Goal: Information Seeking & Learning: Learn about a topic

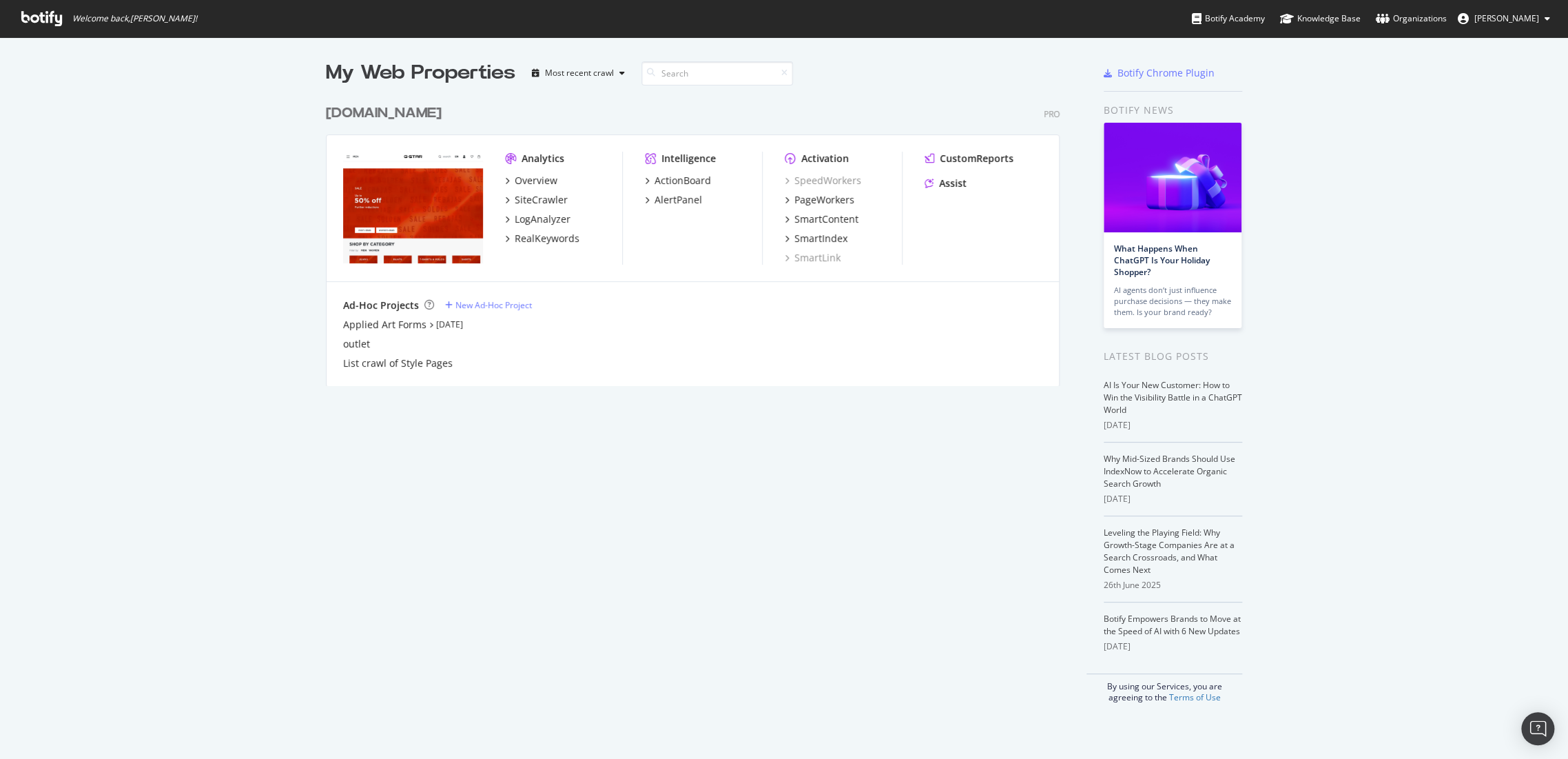
scroll to position [747, 1544]
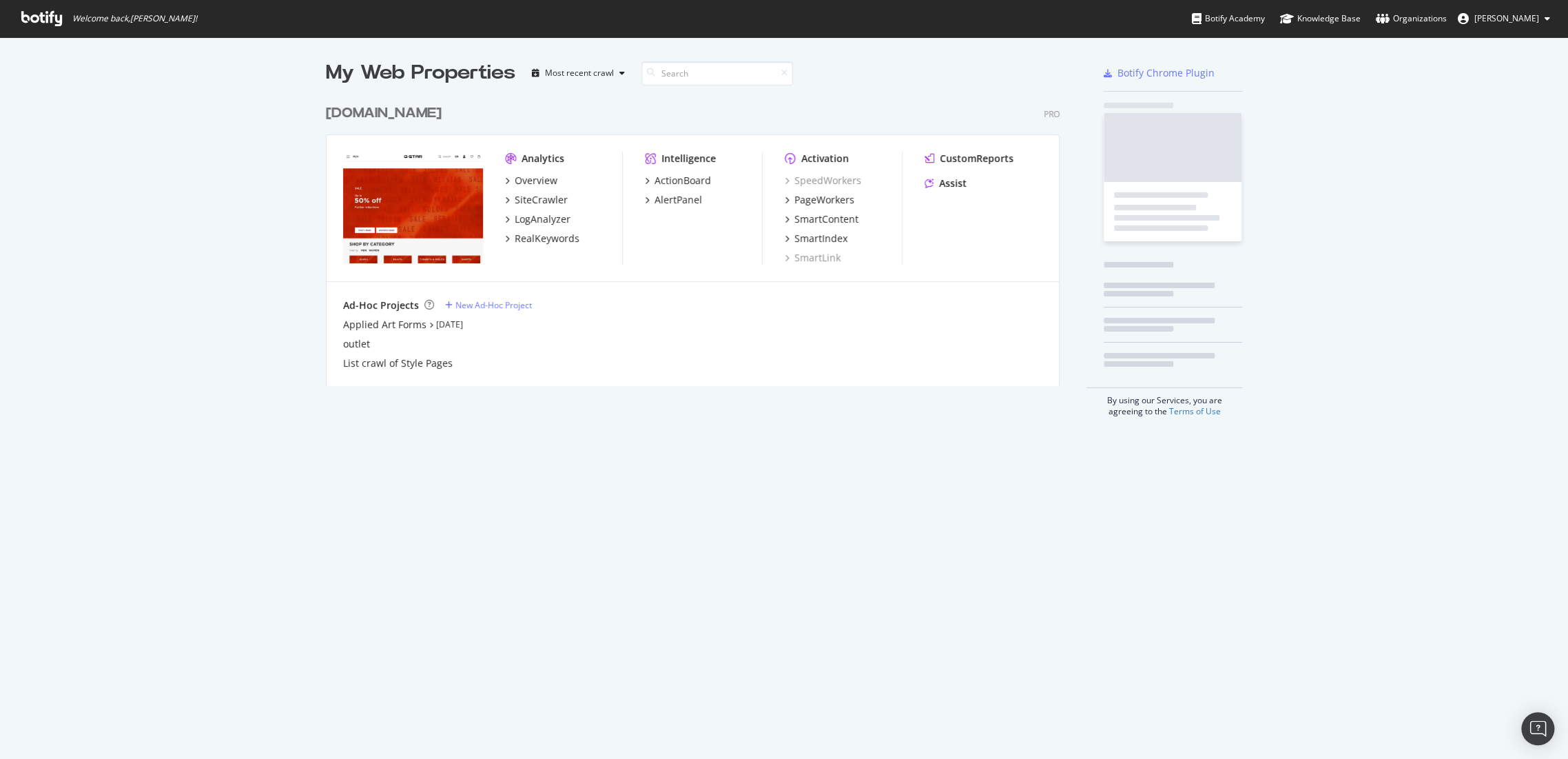
scroll to position [747, 1544]
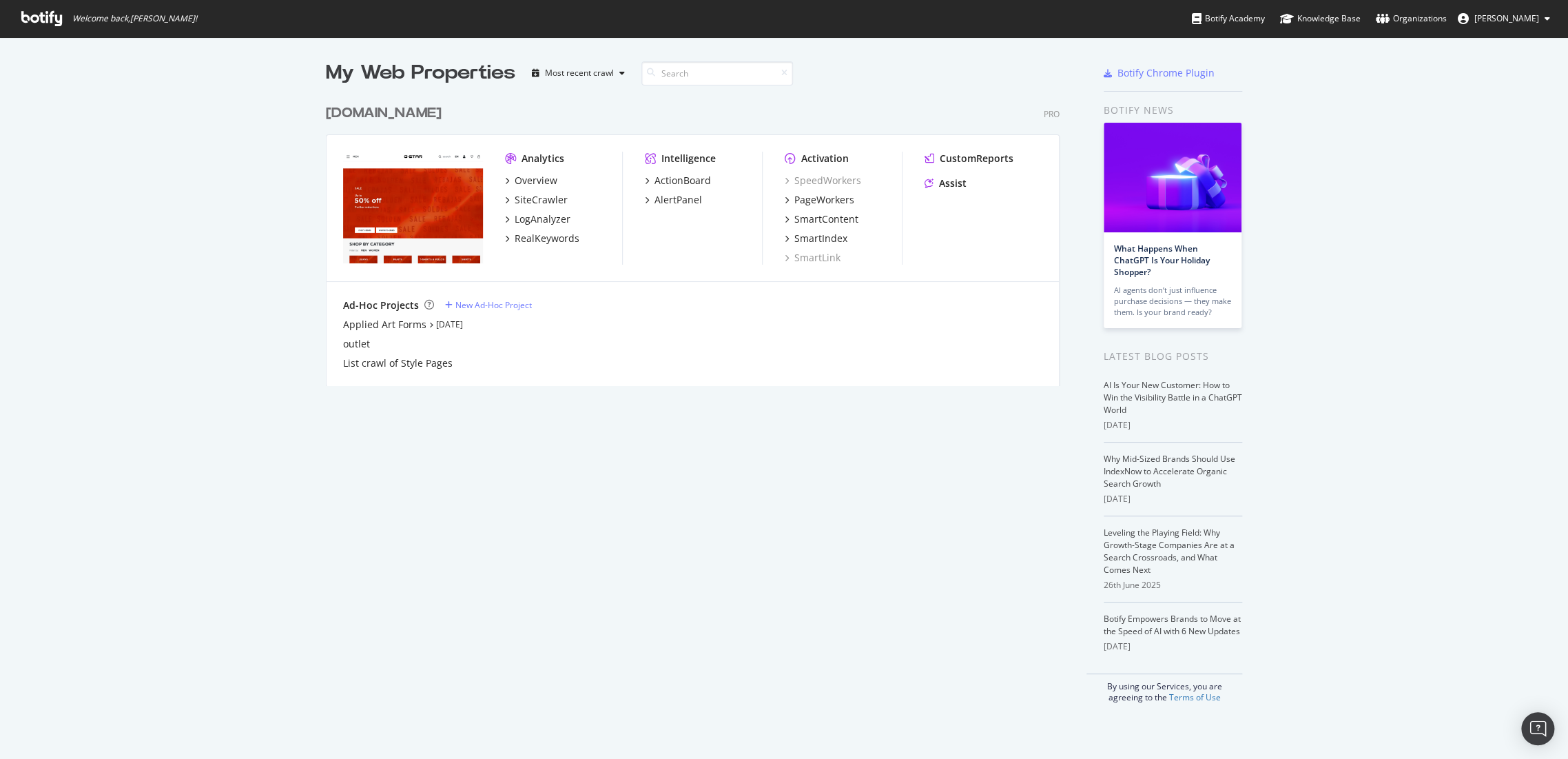
click at [421, 114] on div "[DOMAIN_NAME]" at bounding box center [384, 113] width 115 height 20
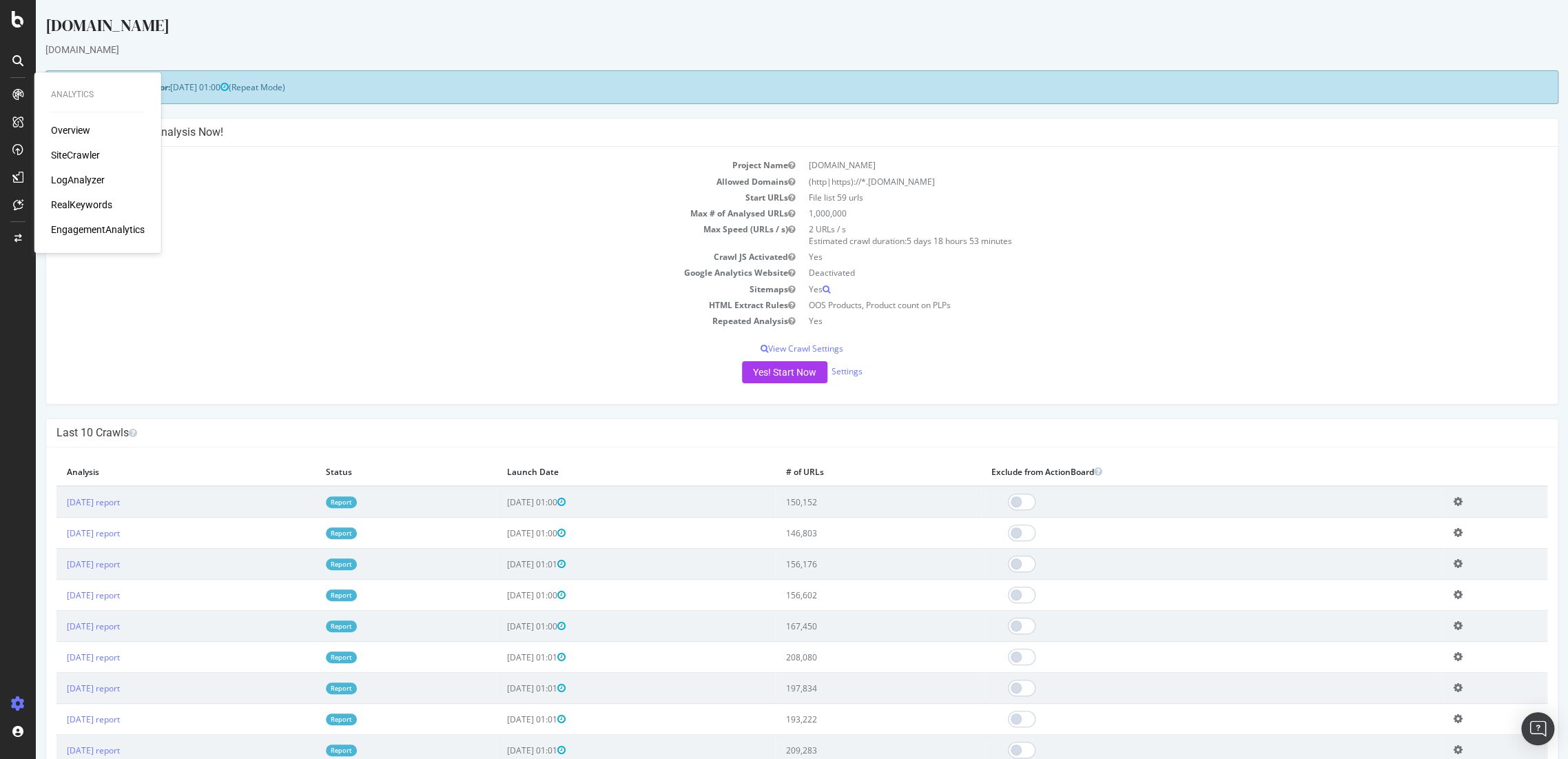
click at [80, 199] on div "RealKeywords" at bounding box center [82, 205] width 61 height 14
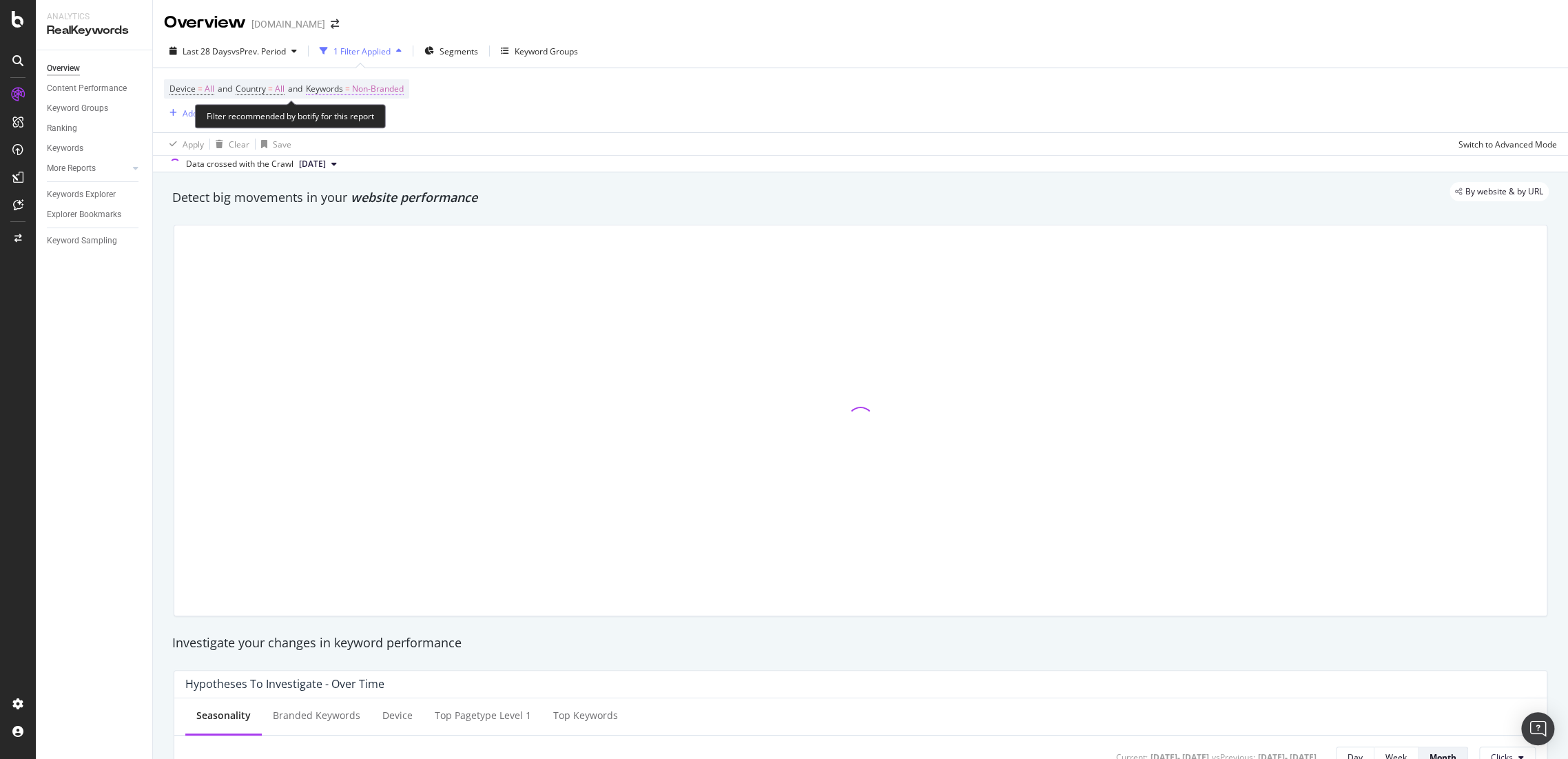
click at [394, 88] on span "Non-Branded" at bounding box center [378, 89] width 52 height 19
click at [381, 114] on div "Non-Branded" at bounding box center [363, 121] width 73 height 21
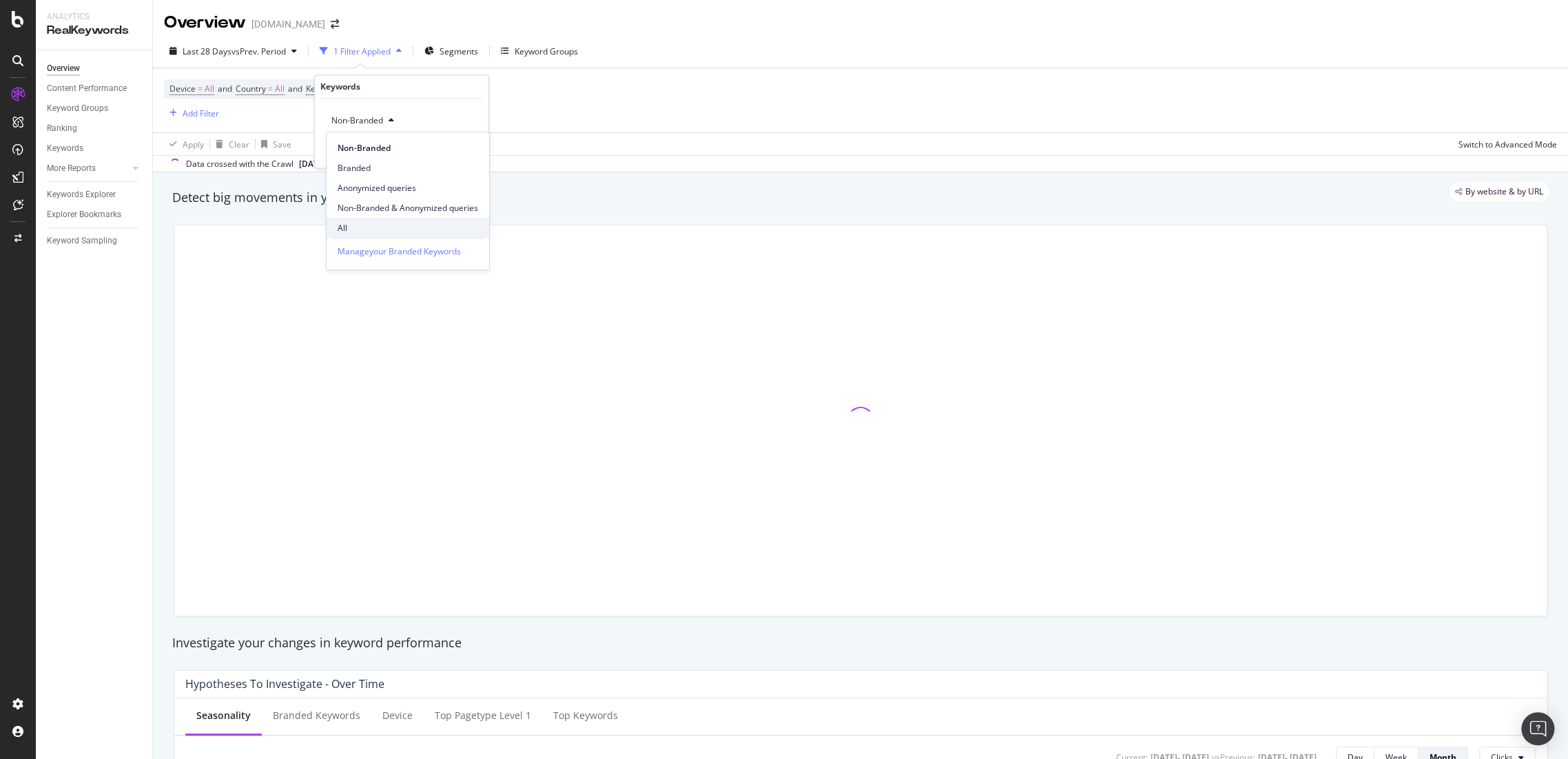
click at [352, 222] on span "All" at bounding box center [408, 228] width 141 height 12
click at [466, 154] on div "Apply" at bounding box center [467, 149] width 21 height 11
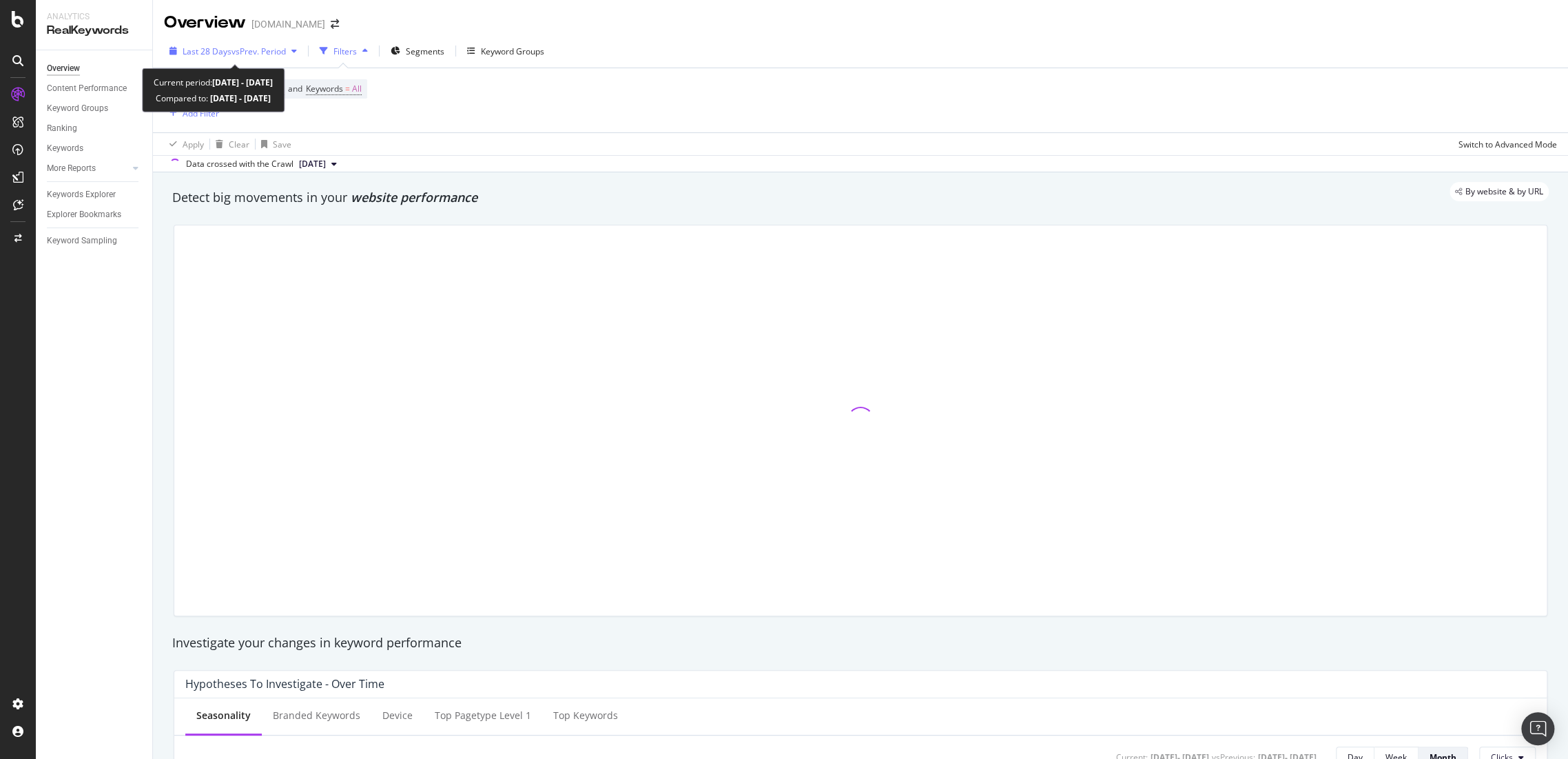
click at [253, 50] on span "vs Prev. Period" at bounding box center [258, 51] width 54 height 11
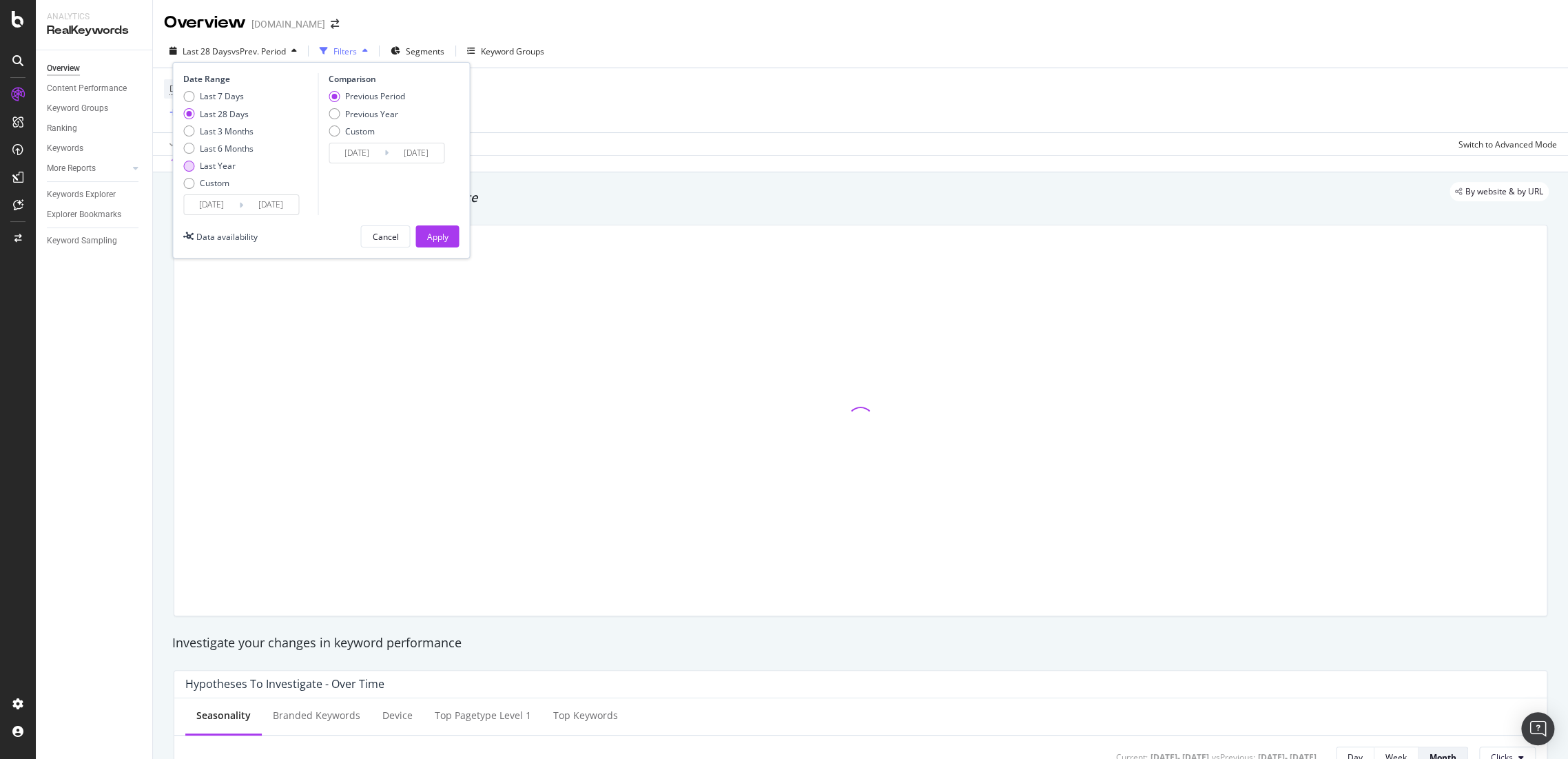
click at [196, 160] on div "Last Year" at bounding box center [219, 165] width 70 height 11
type input "[DATE]"
click at [436, 226] on div "Apply" at bounding box center [437, 236] width 21 height 21
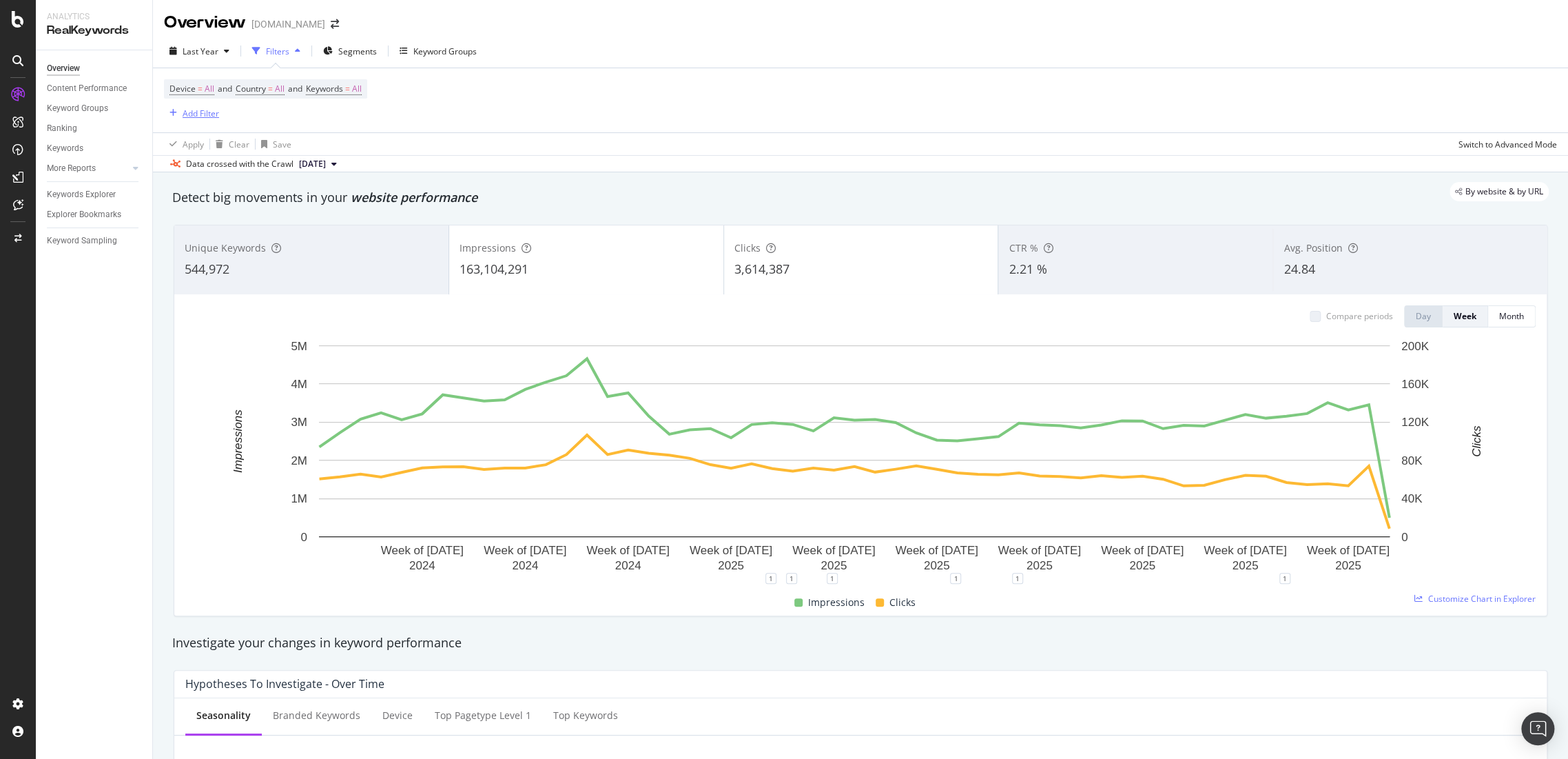
click at [193, 110] on div "Add Filter" at bounding box center [201, 113] width 37 height 11
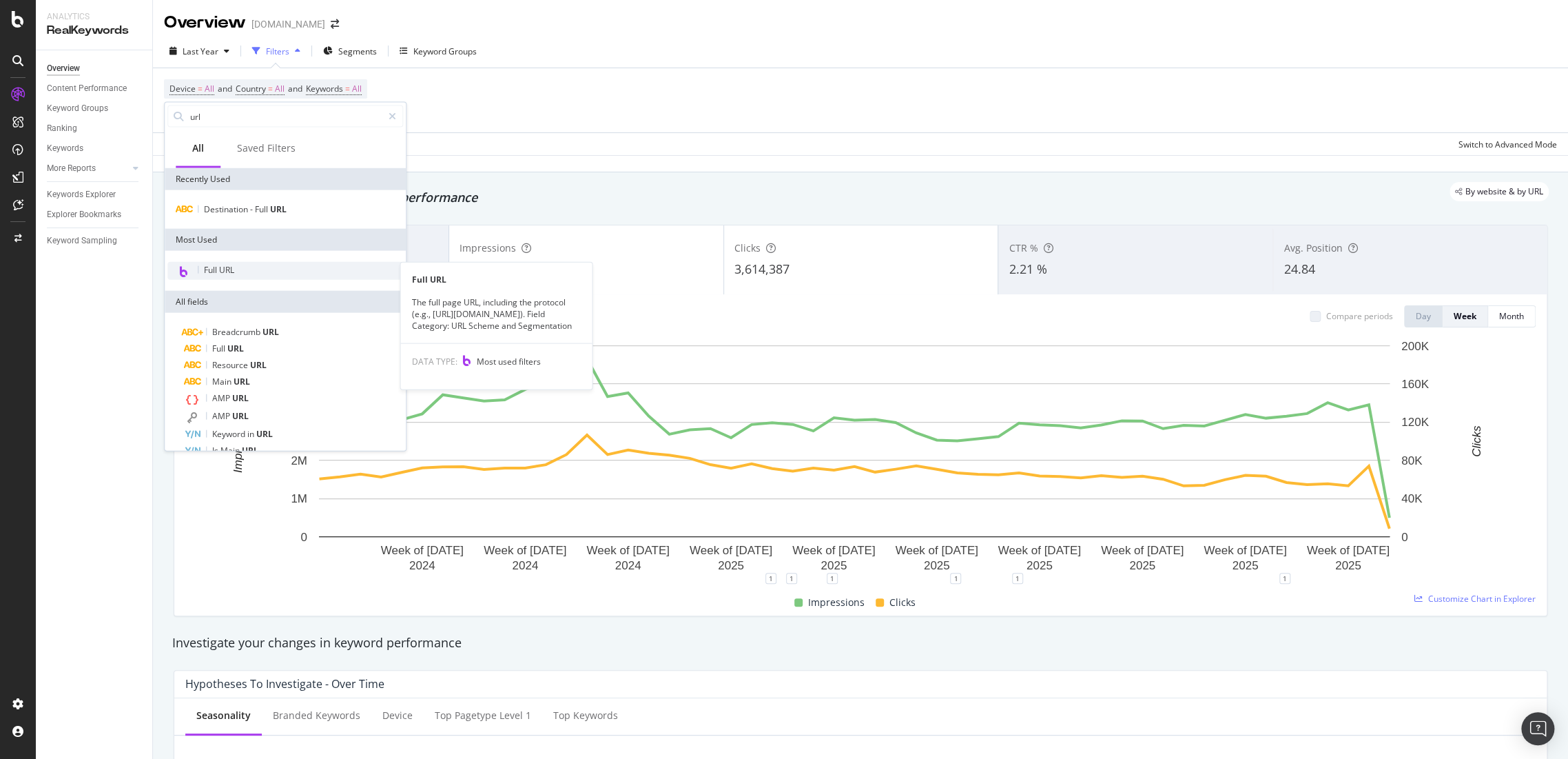
type input "url"
click at [258, 269] on div "Full URL" at bounding box center [285, 271] width 235 height 18
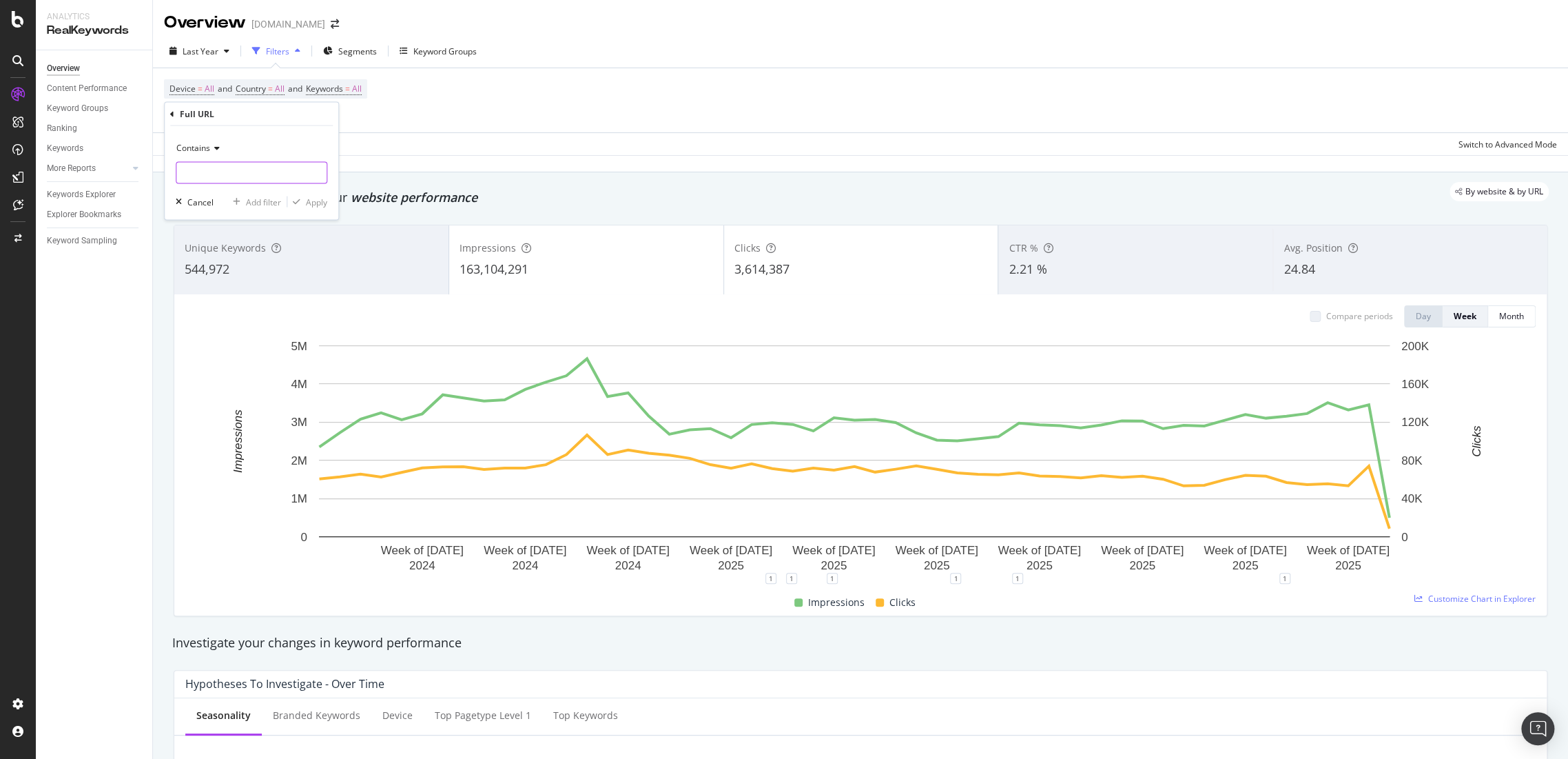
click at [250, 174] on input "text" at bounding box center [251, 173] width 151 height 22
type input "/account"
click at [320, 203] on div "Apply" at bounding box center [316, 201] width 21 height 11
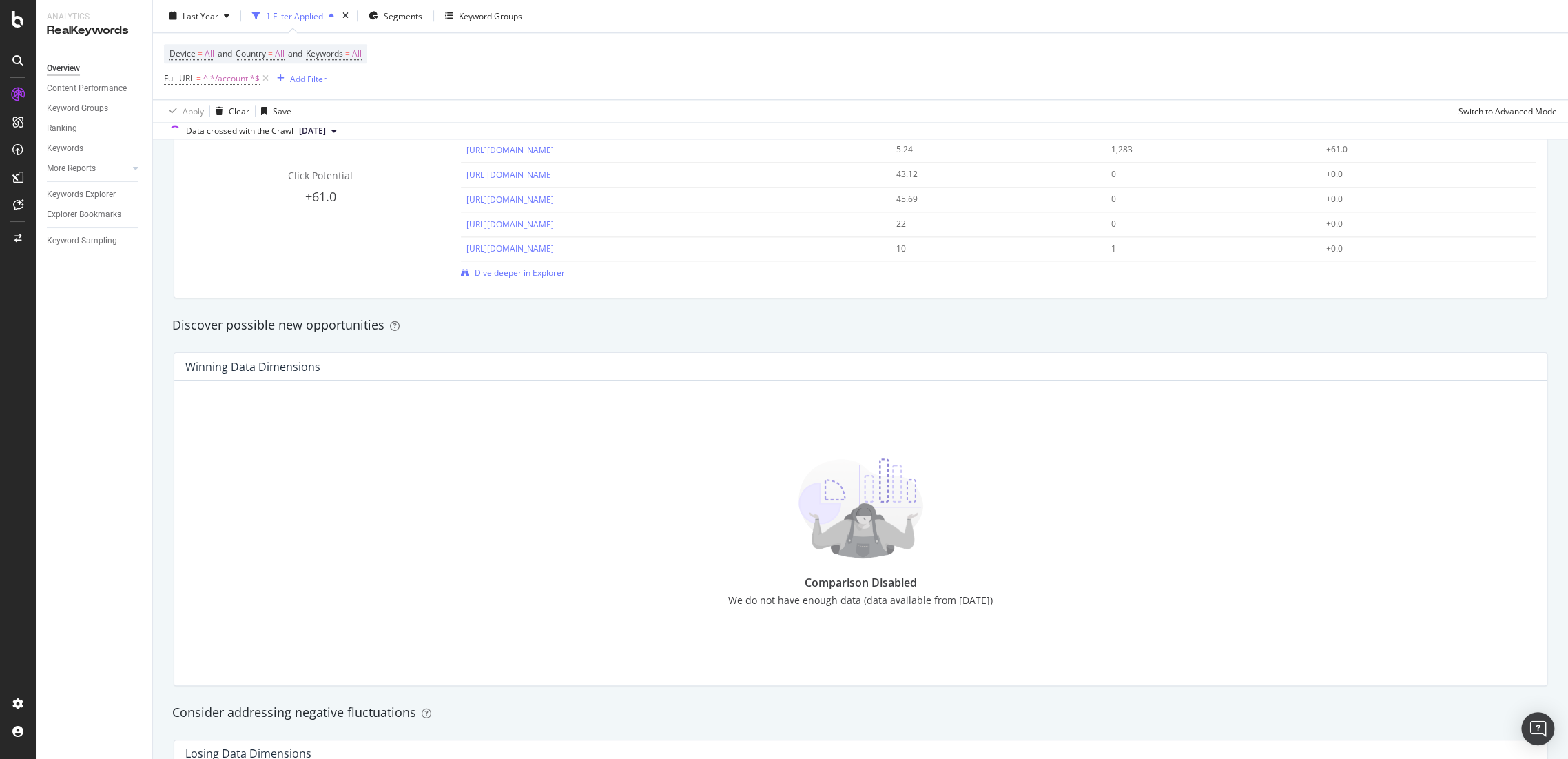
scroll to position [919, 0]
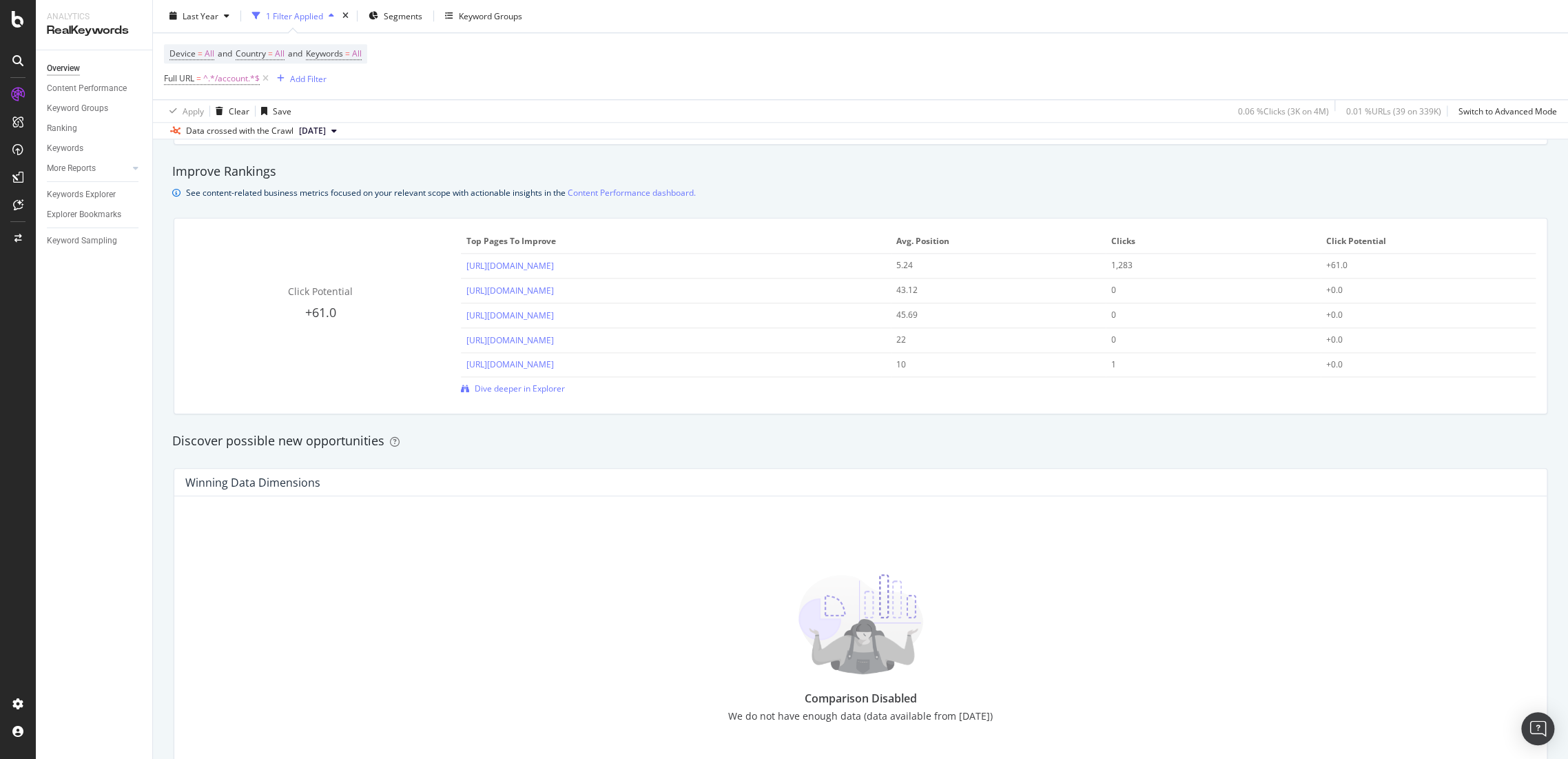
click at [531, 389] on span "Dive deeper in Explorer" at bounding box center [520, 388] width 90 height 11
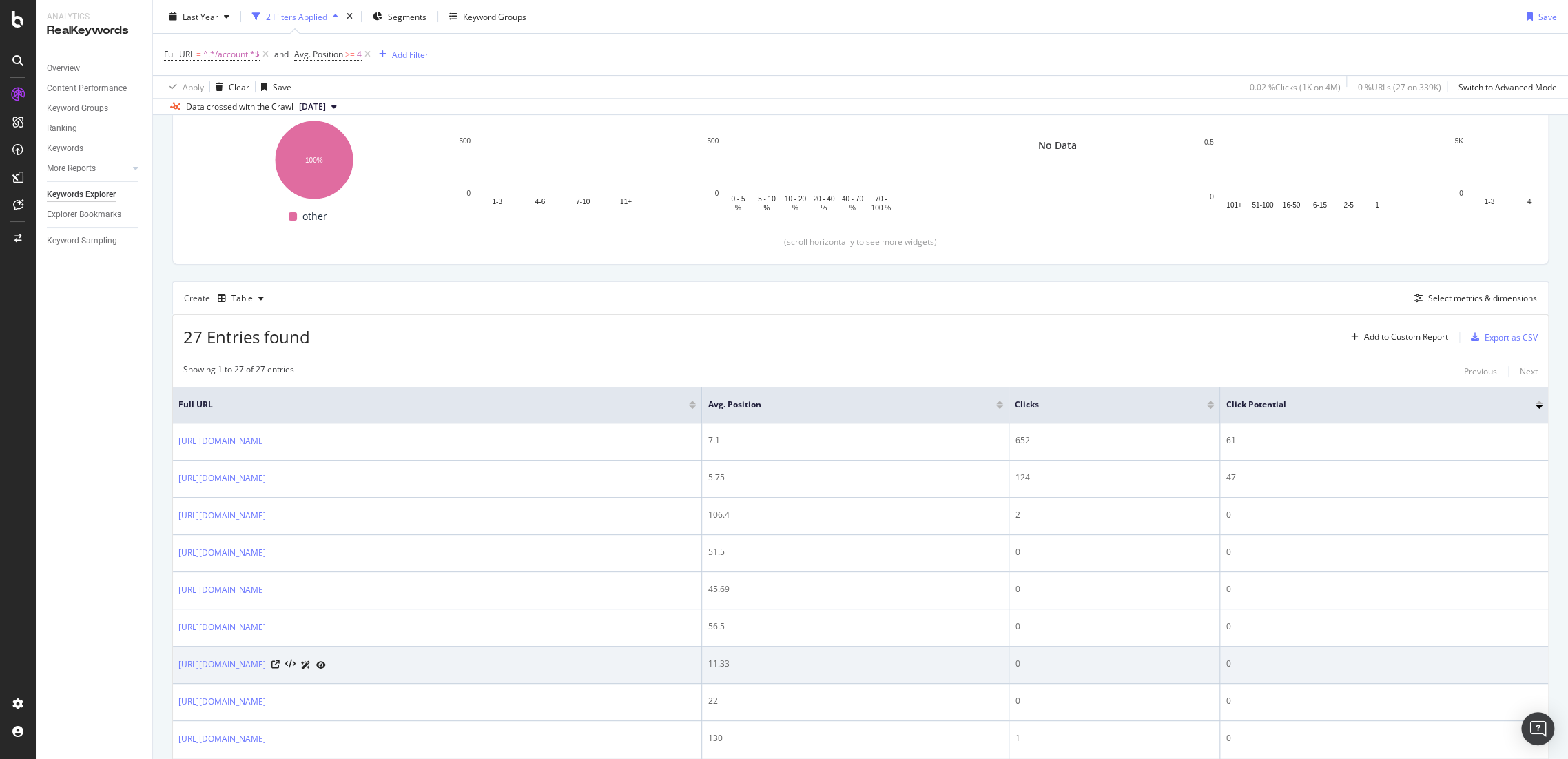
scroll to position [328, 0]
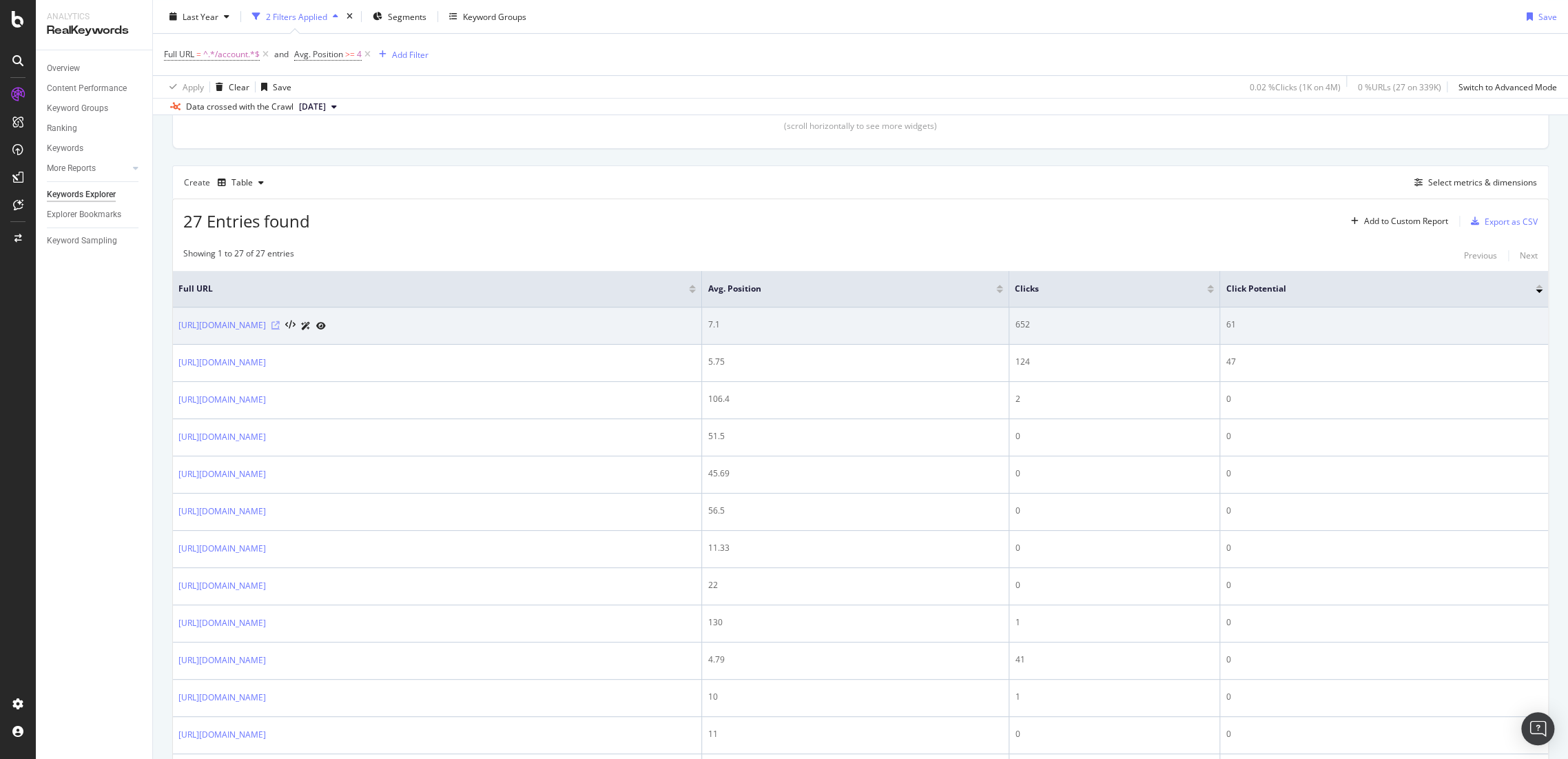
click at [280, 321] on icon at bounding box center [275, 325] width 8 height 8
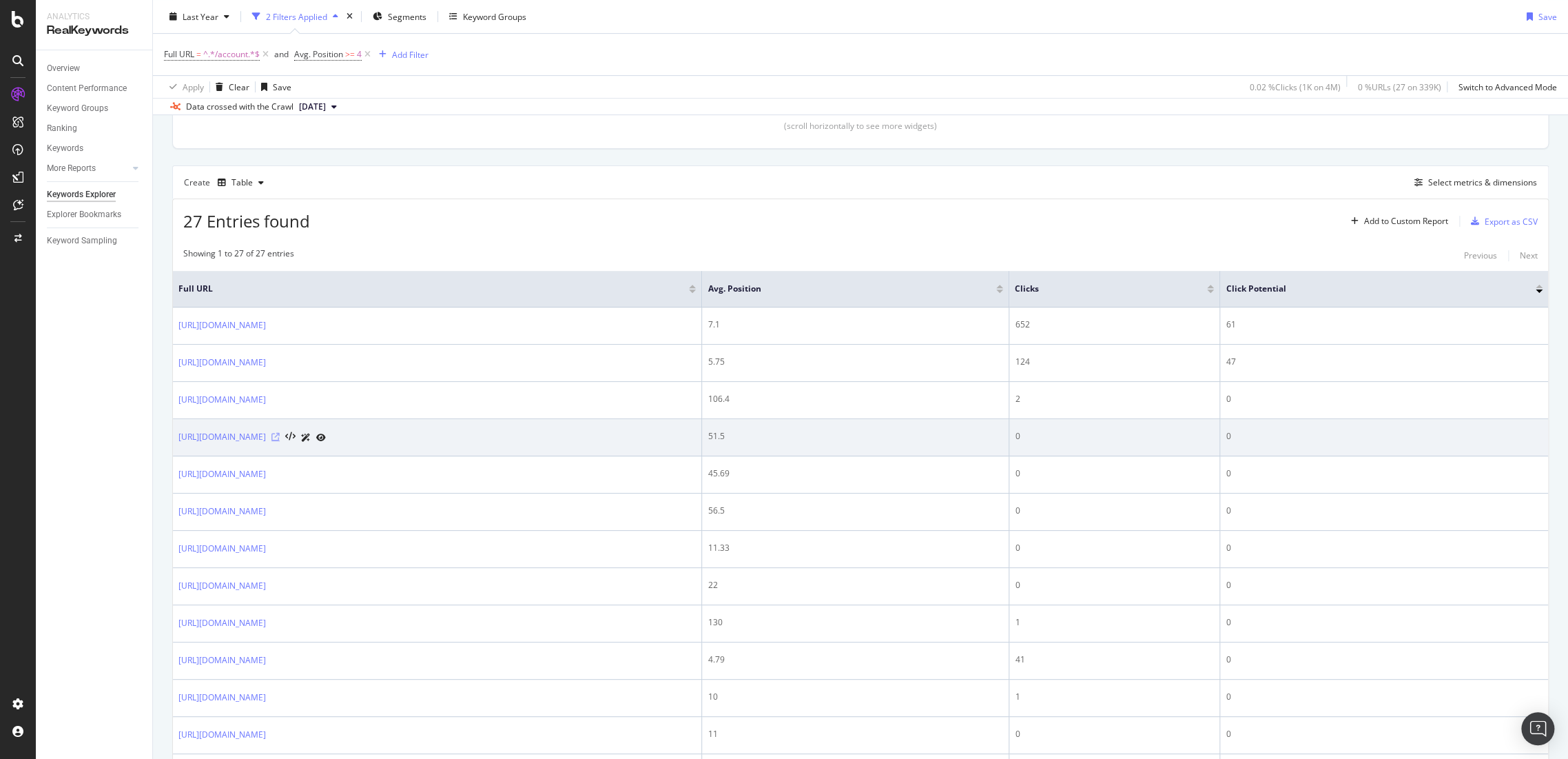
click at [280, 438] on icon at bounding box center [275, 436] width 8 height 8
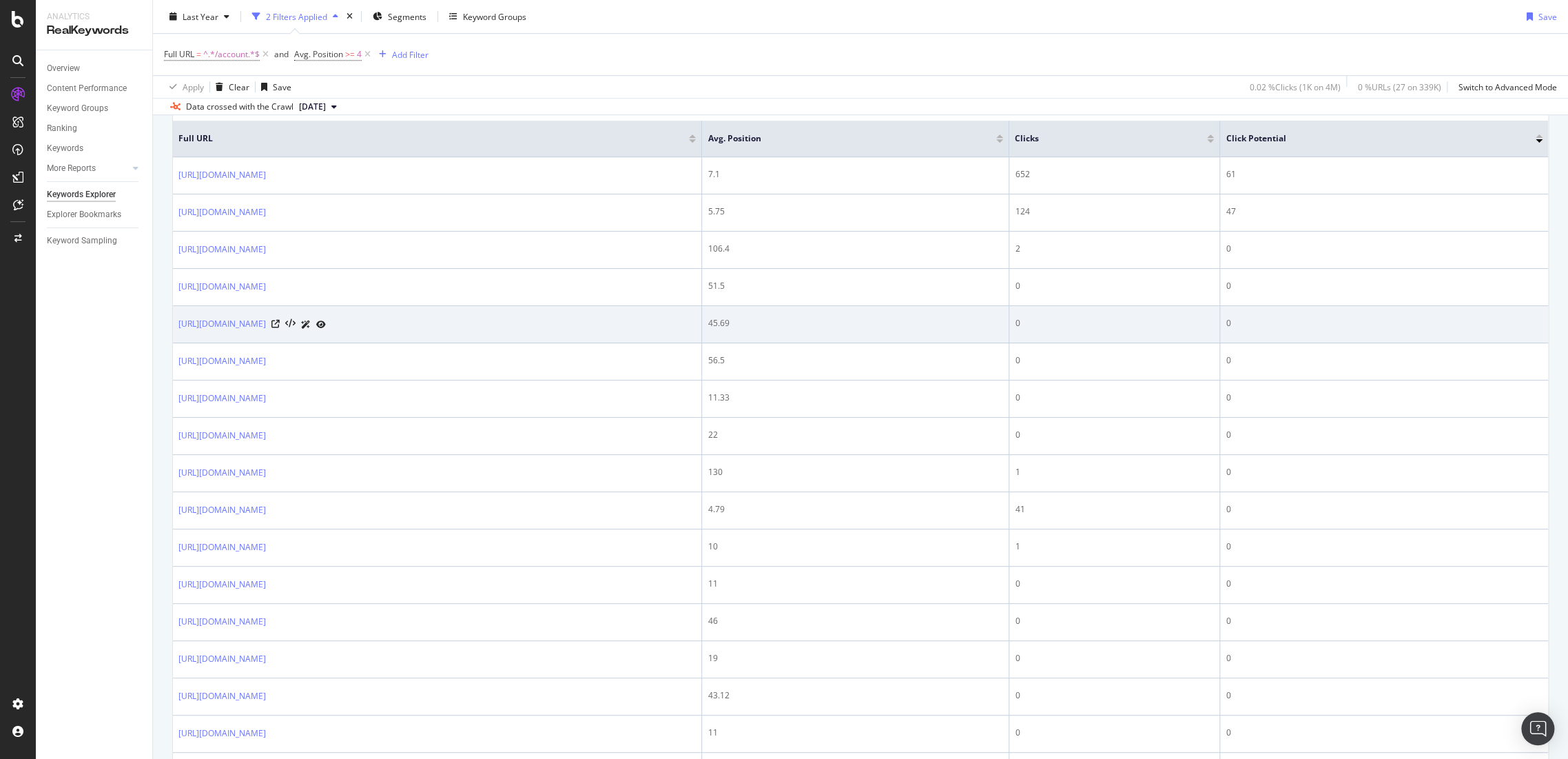
scroll to position [481, 0]
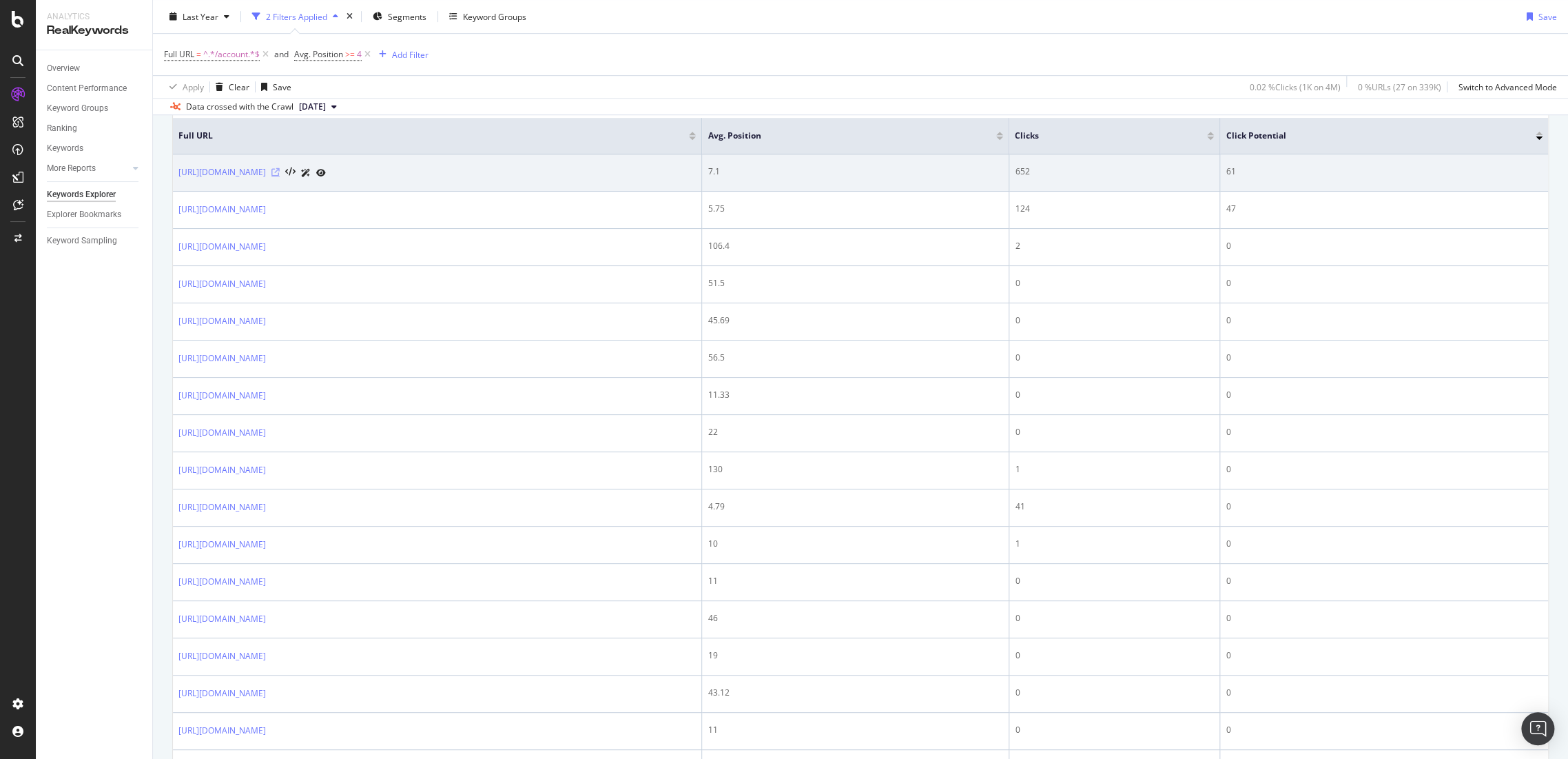
click at [280, 174] on icon at bounding box center [275, 172] width 8 height 8
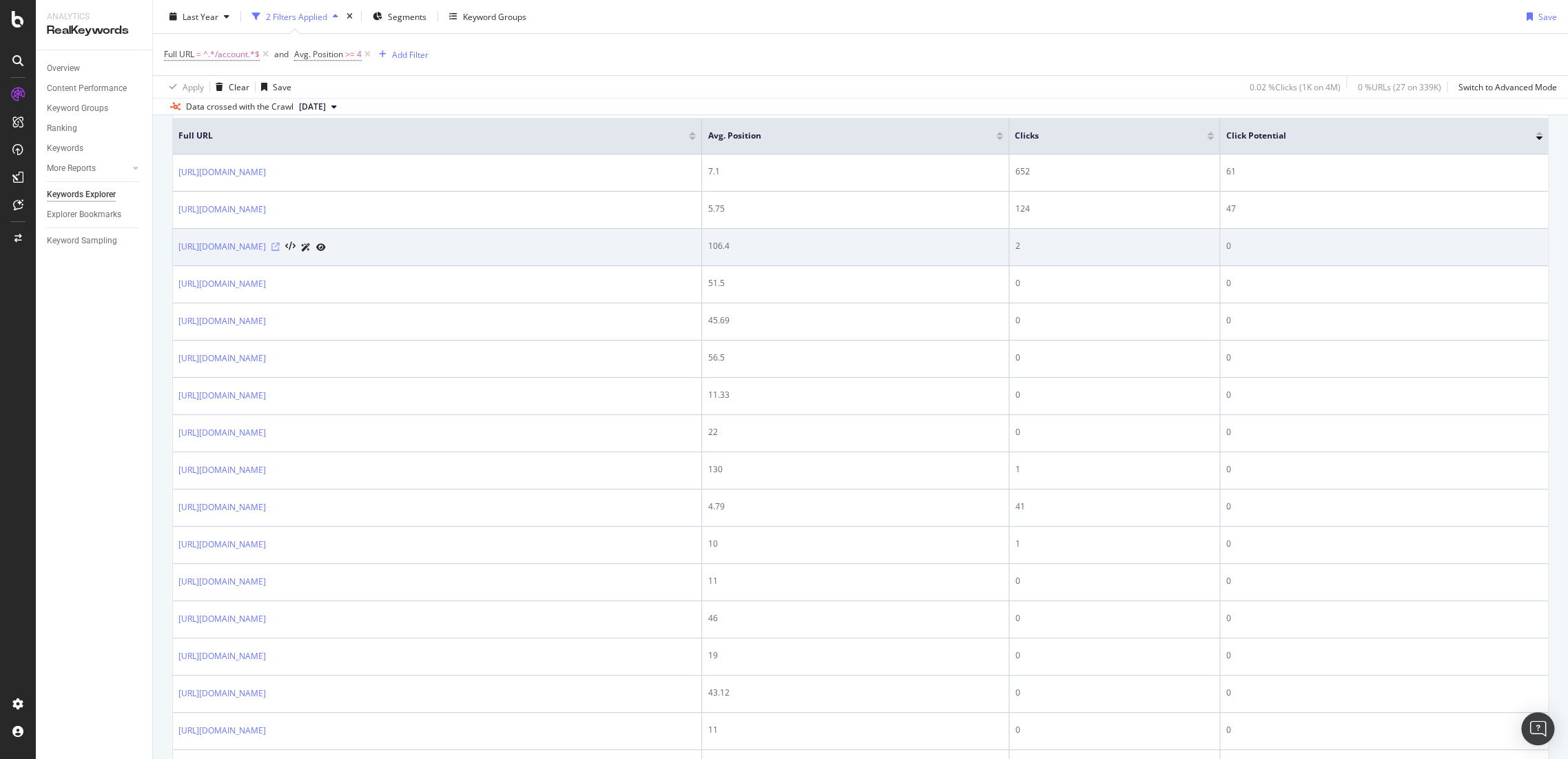
click at [280, 245] on icon at bounding box center [275, 246] width 8 height 8
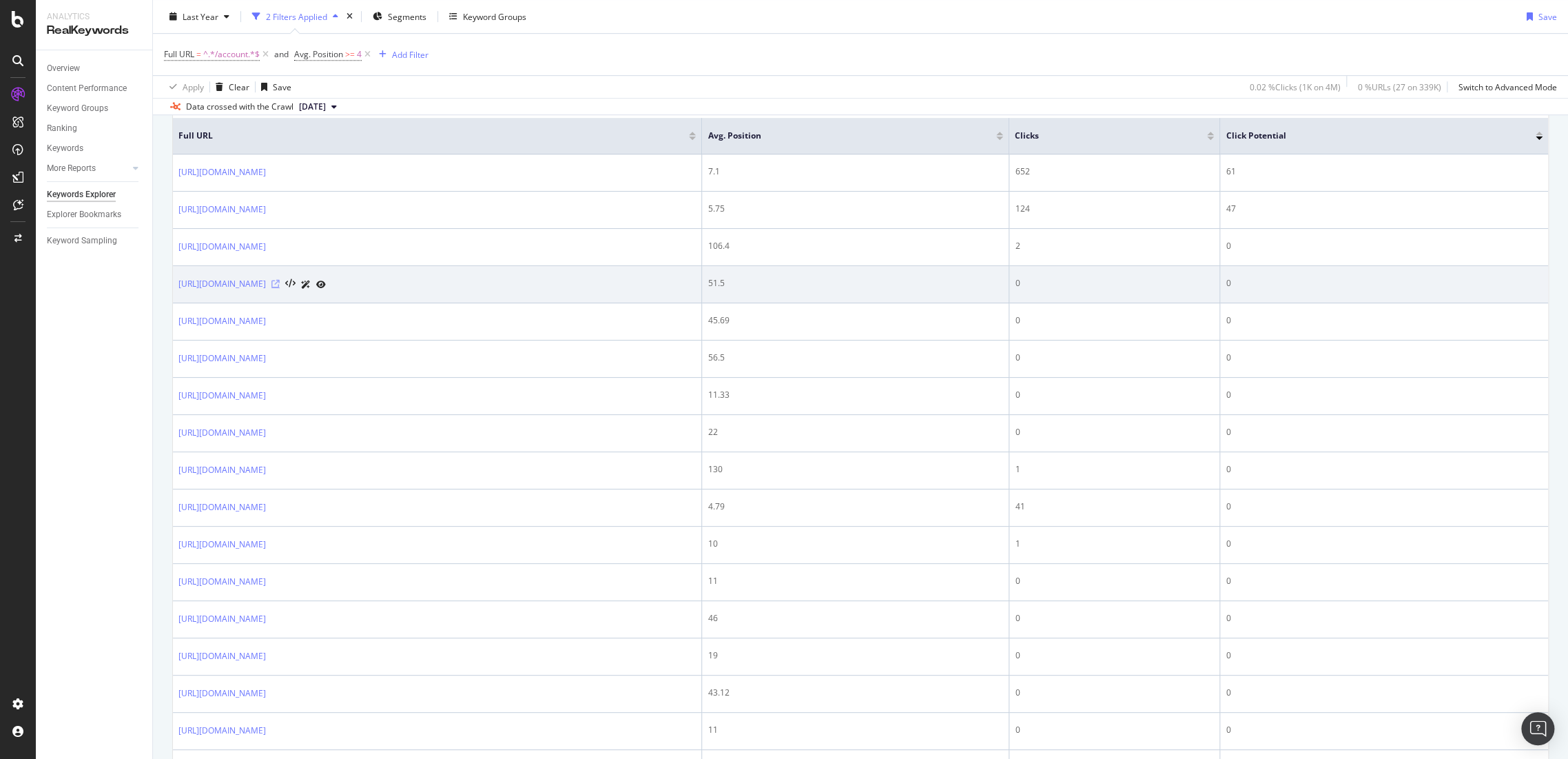
click at [280, 284] on icon at bounding box center [275, 284] width 8 height 8
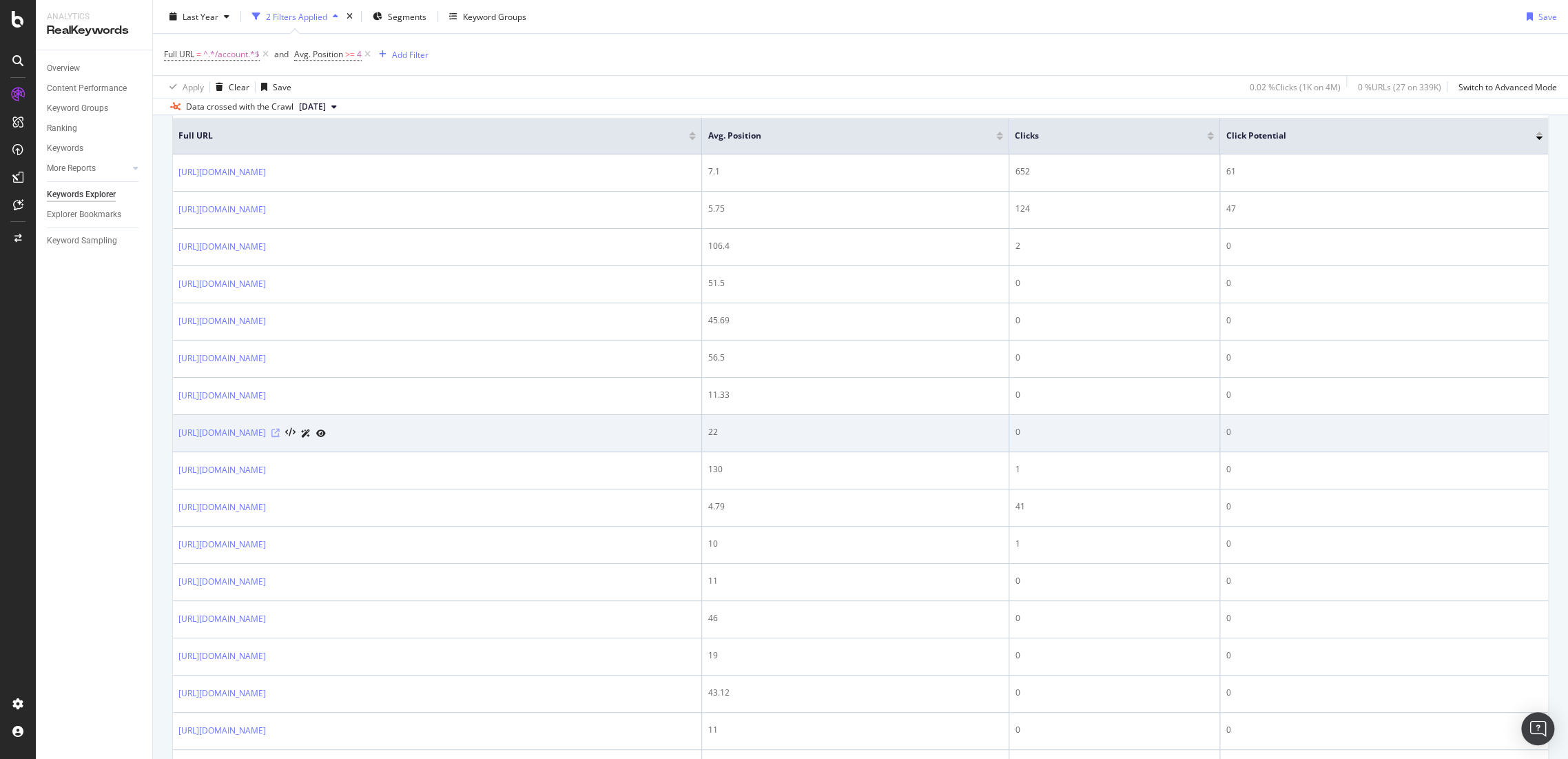
click at [280, 430] on icon at bounding box center [275, 433] width 8 height 8
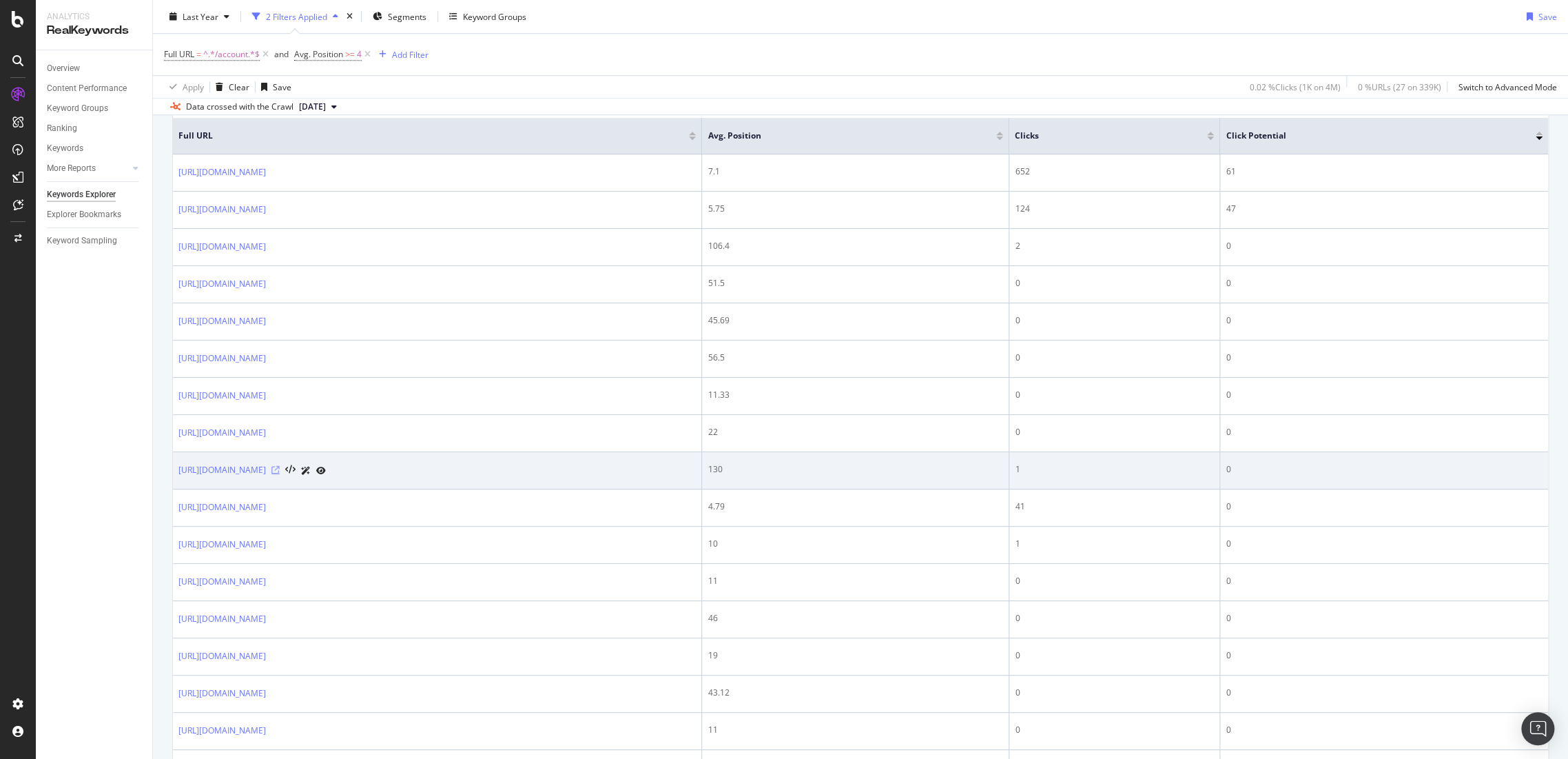
click at [280, 470] on icon at bounding box center [275, 470] width 8 height 8
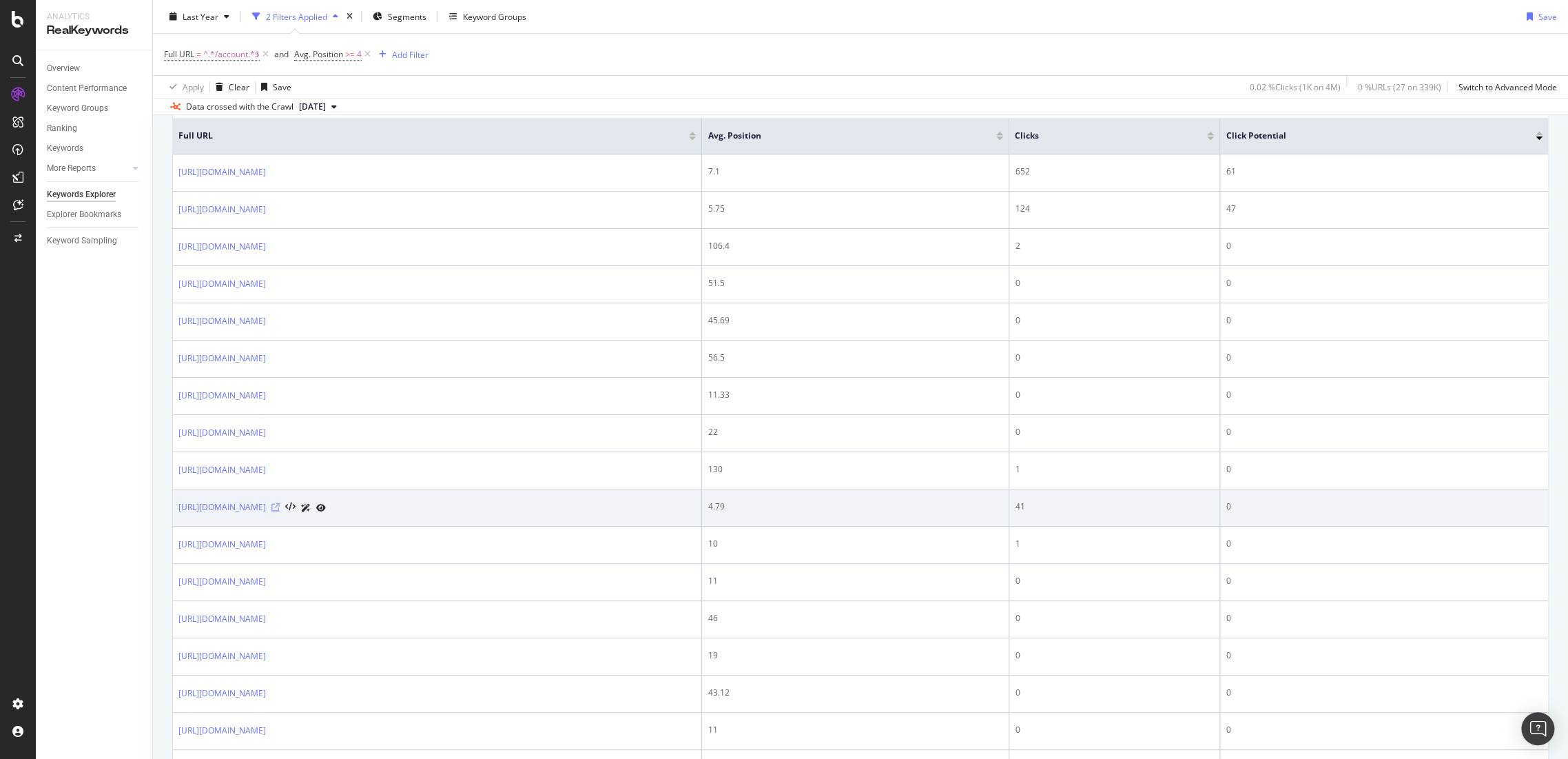
click at [280, 506] on icon at bounding box center [275, 507] width 8 height 8
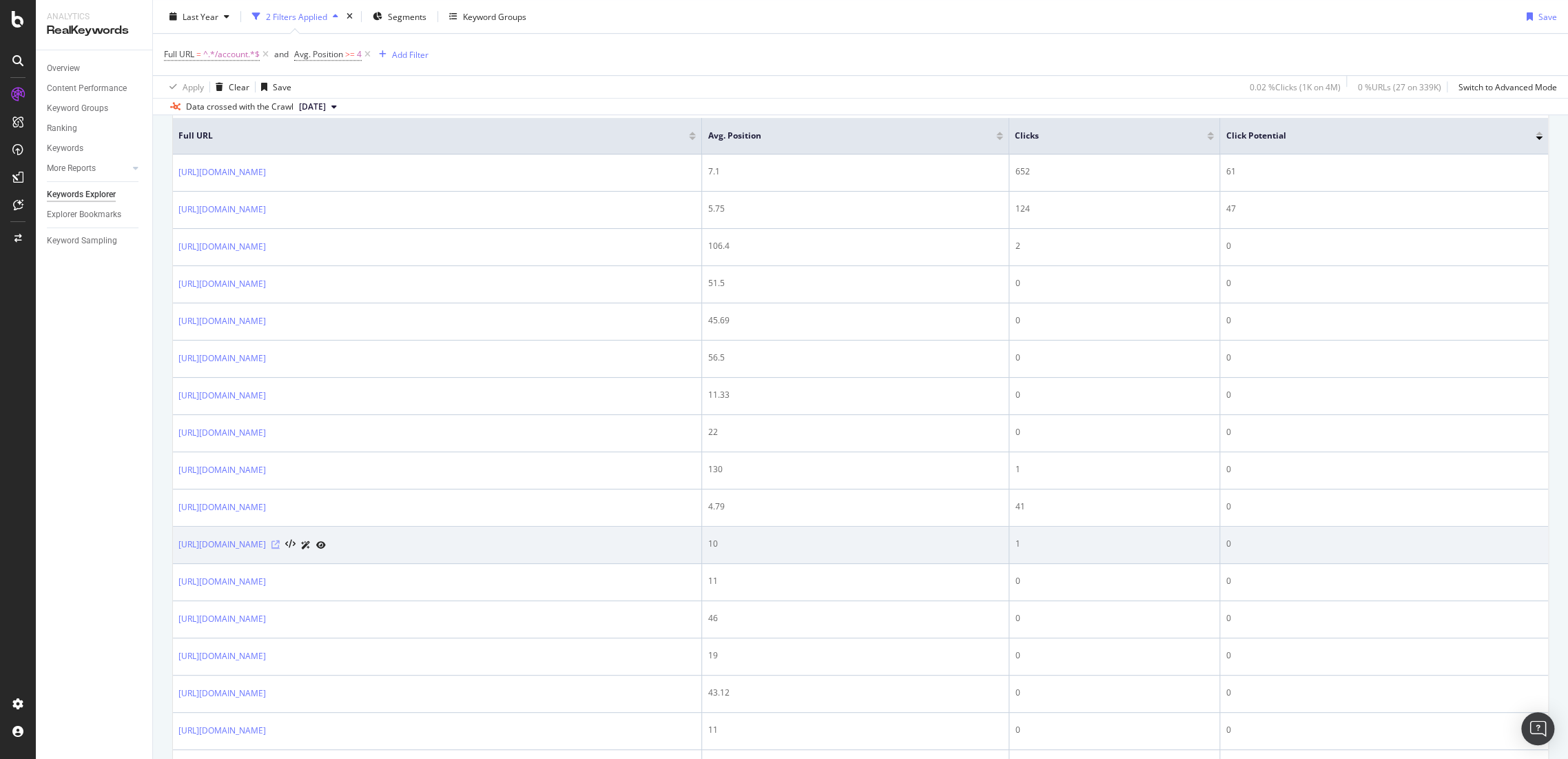
click at [280, 540] on icon at bounding box center [275, 544] width 8 height 8
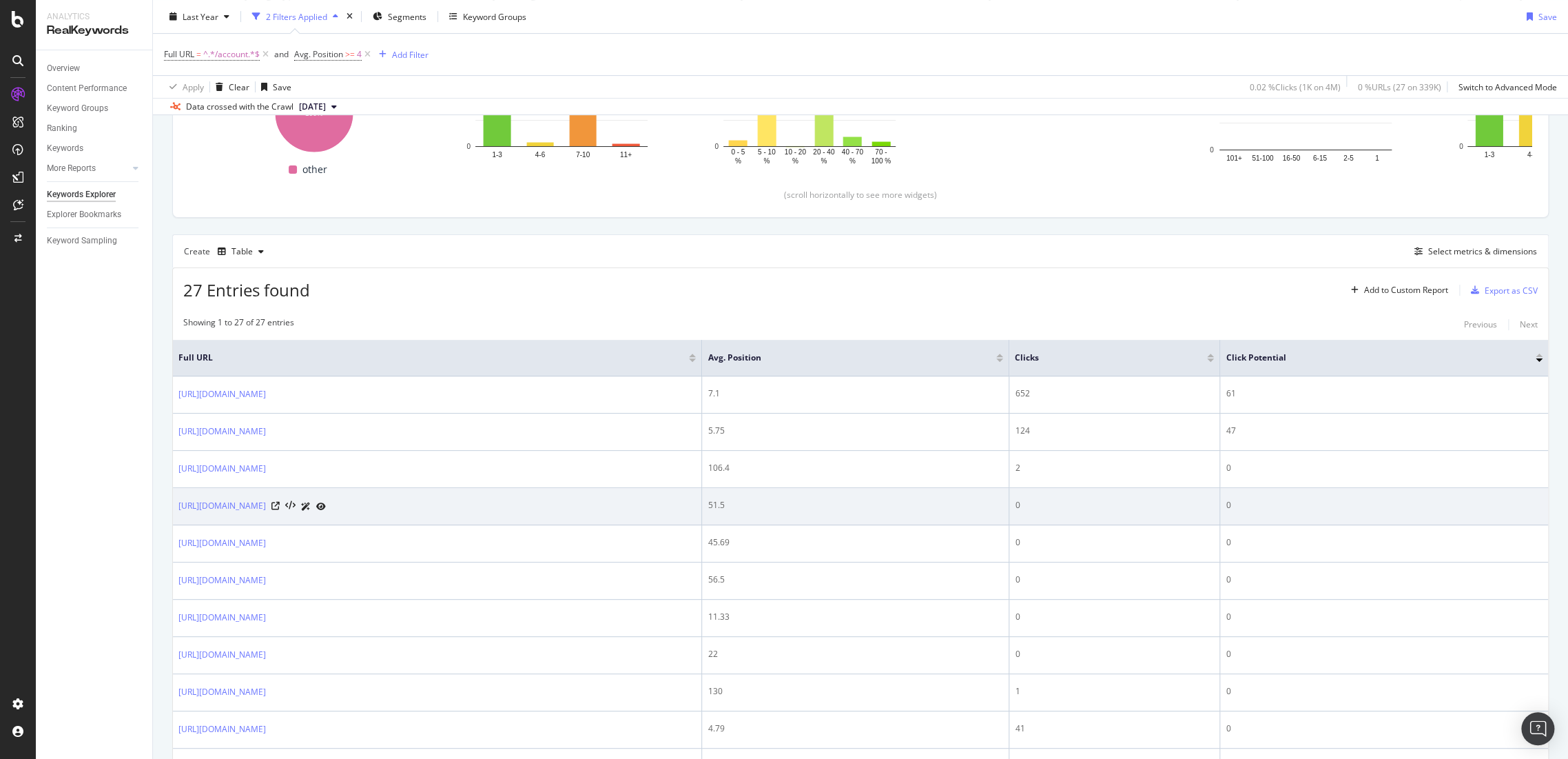
scroll to position [459, 0]
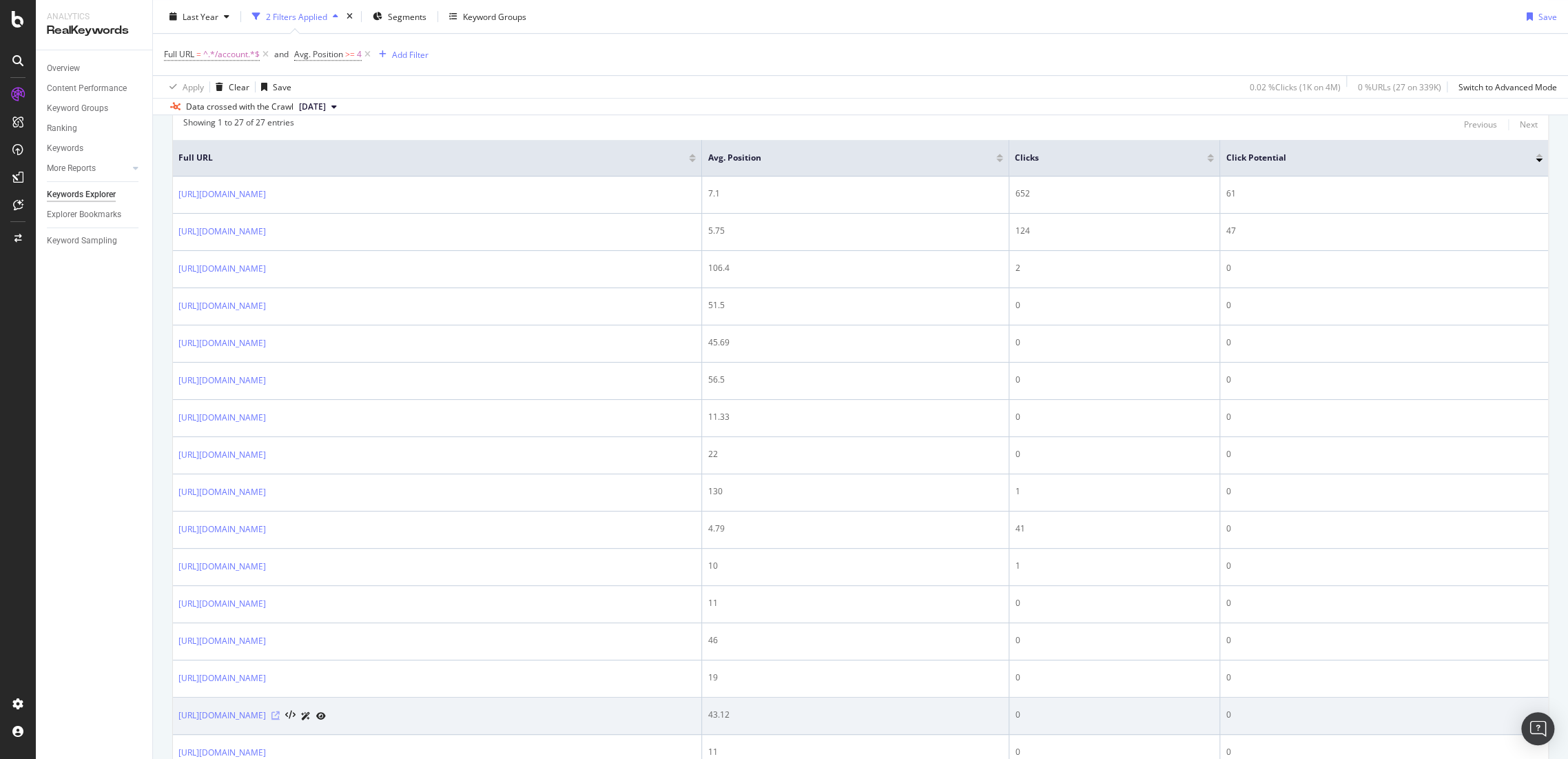
click at [280, 713] on icon at bounding box center [275, 715] width 8 height 8
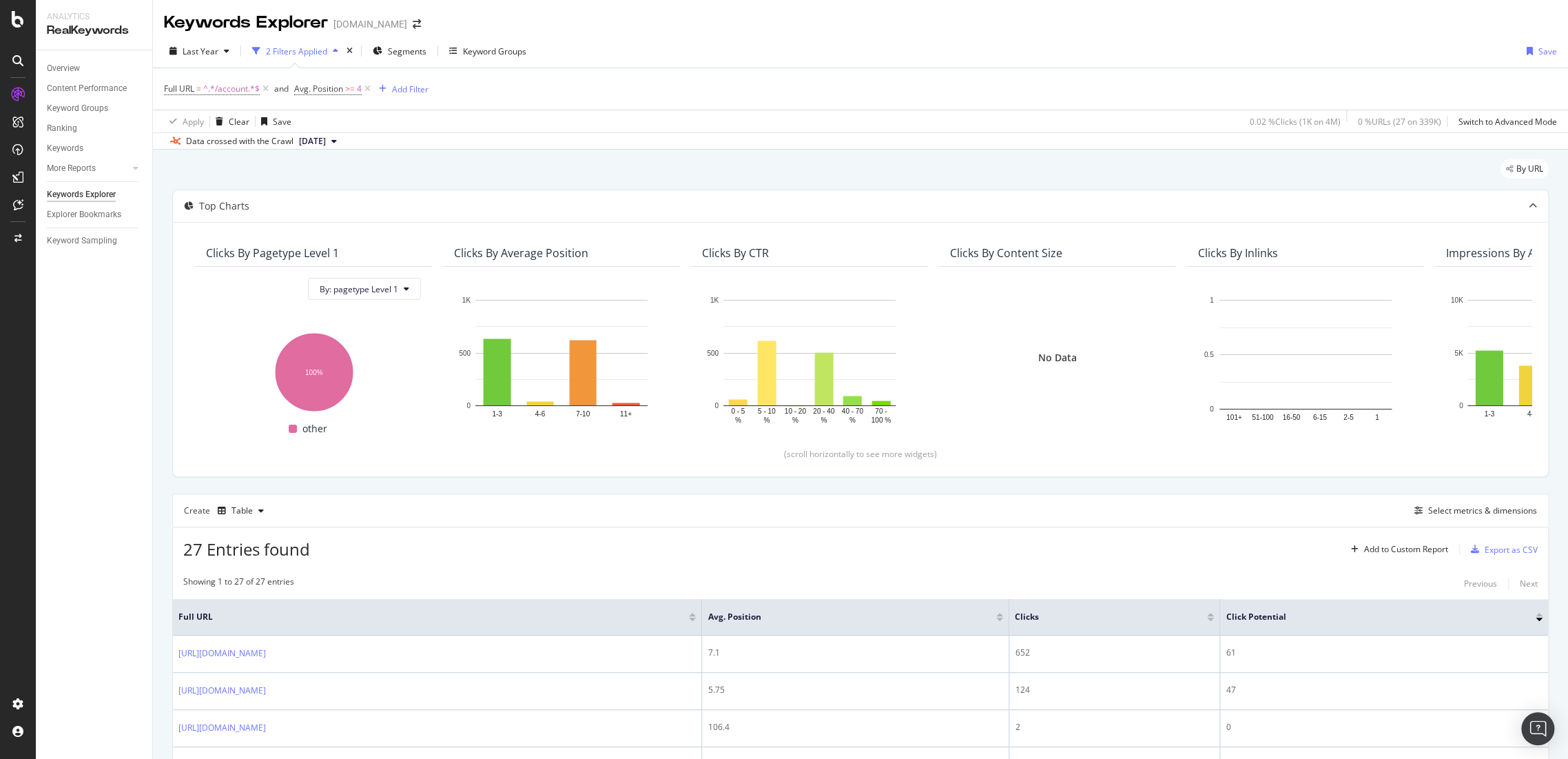
scroll to position [382, 0]
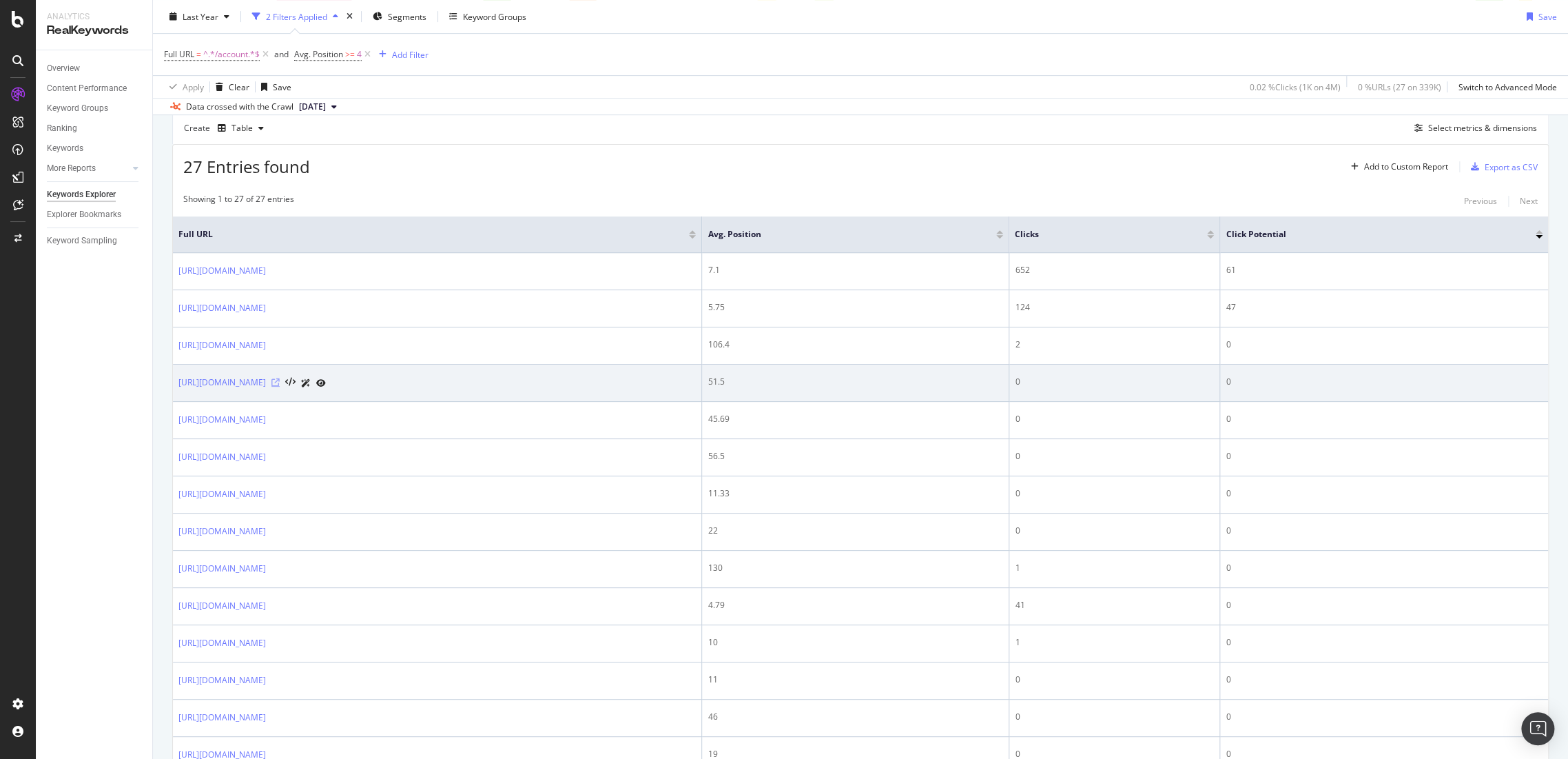
click at [358, 381] on div "[URL][DOMAIN_NAME]" at bounding box center [437, 382] width 517 height 15
click at [280, 379] on icon at bounding box center [275, 382] width 8 height 8
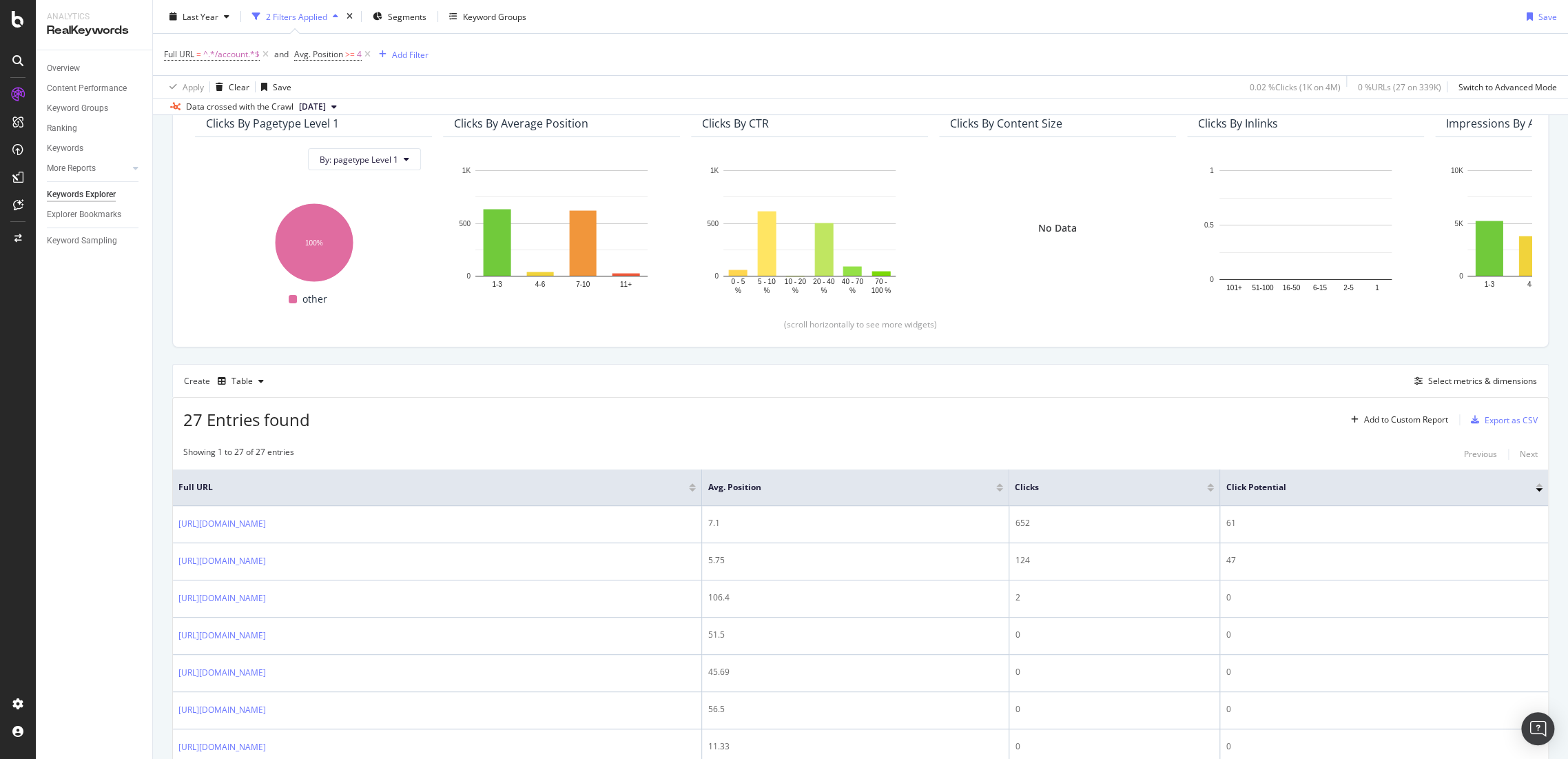
scroll to position [793, 0]
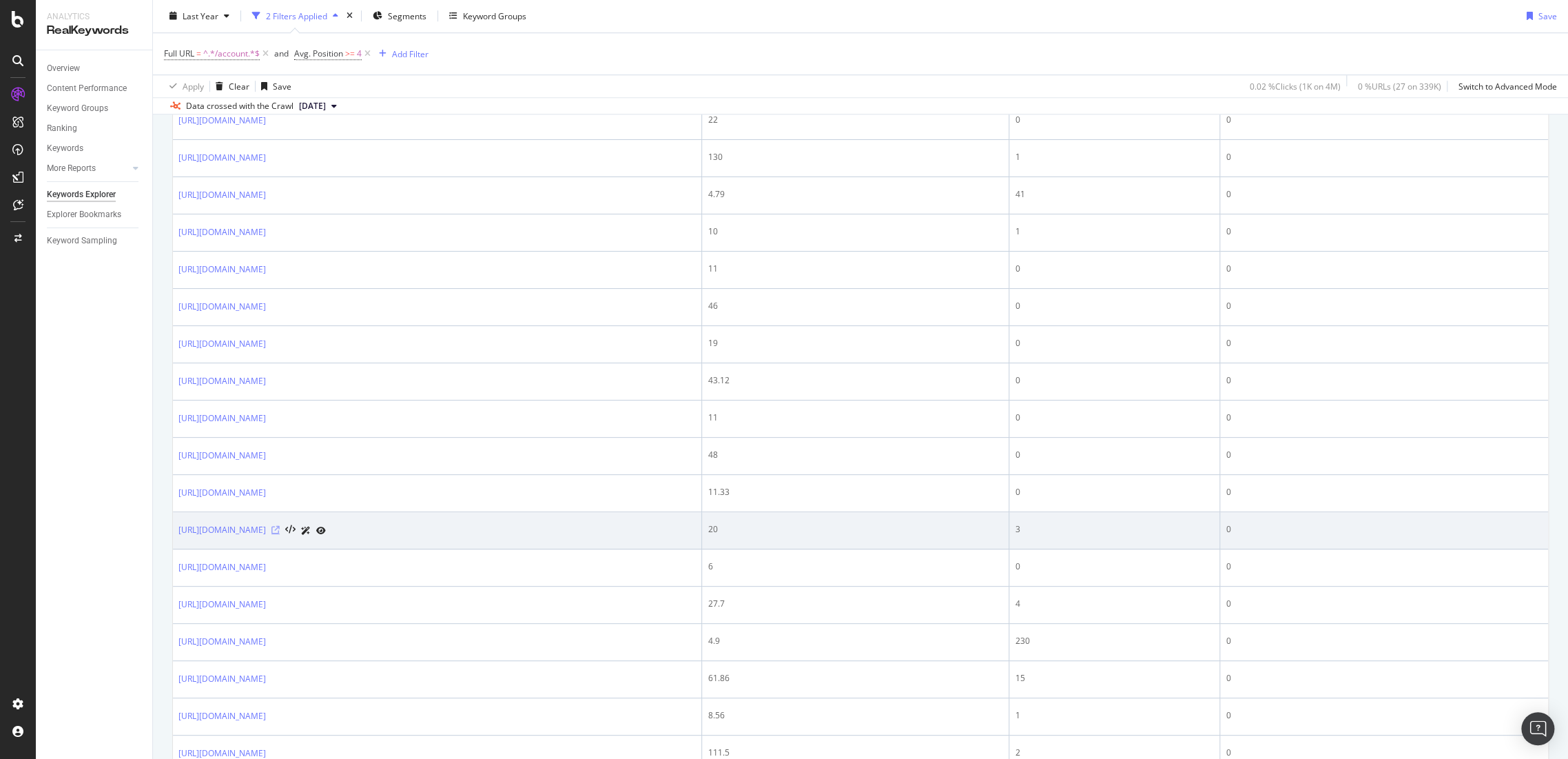
click at [280, 527] on icon at bounding box center [275, 530] width 8 height 8
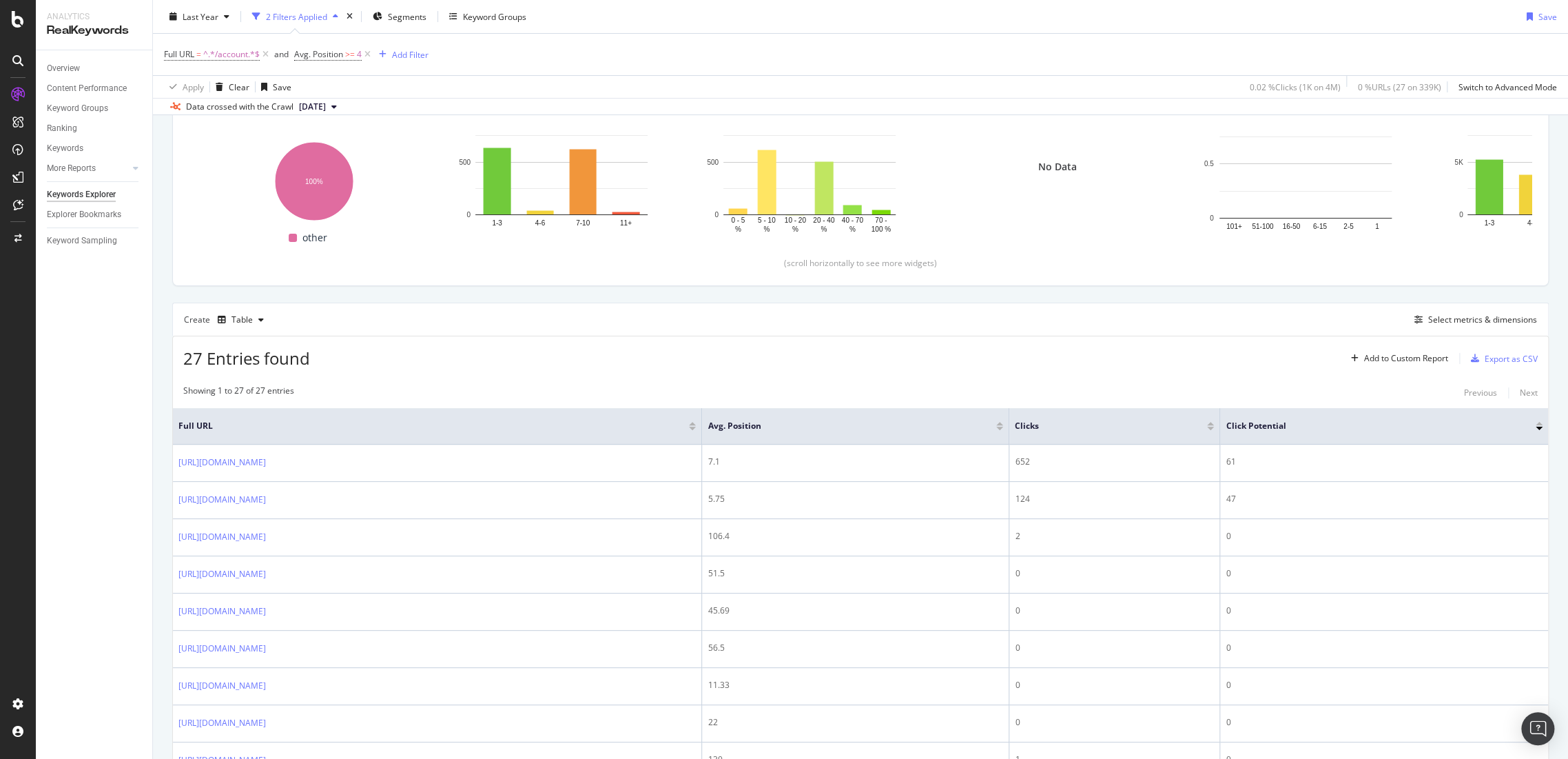
scroll to position [306, 0]
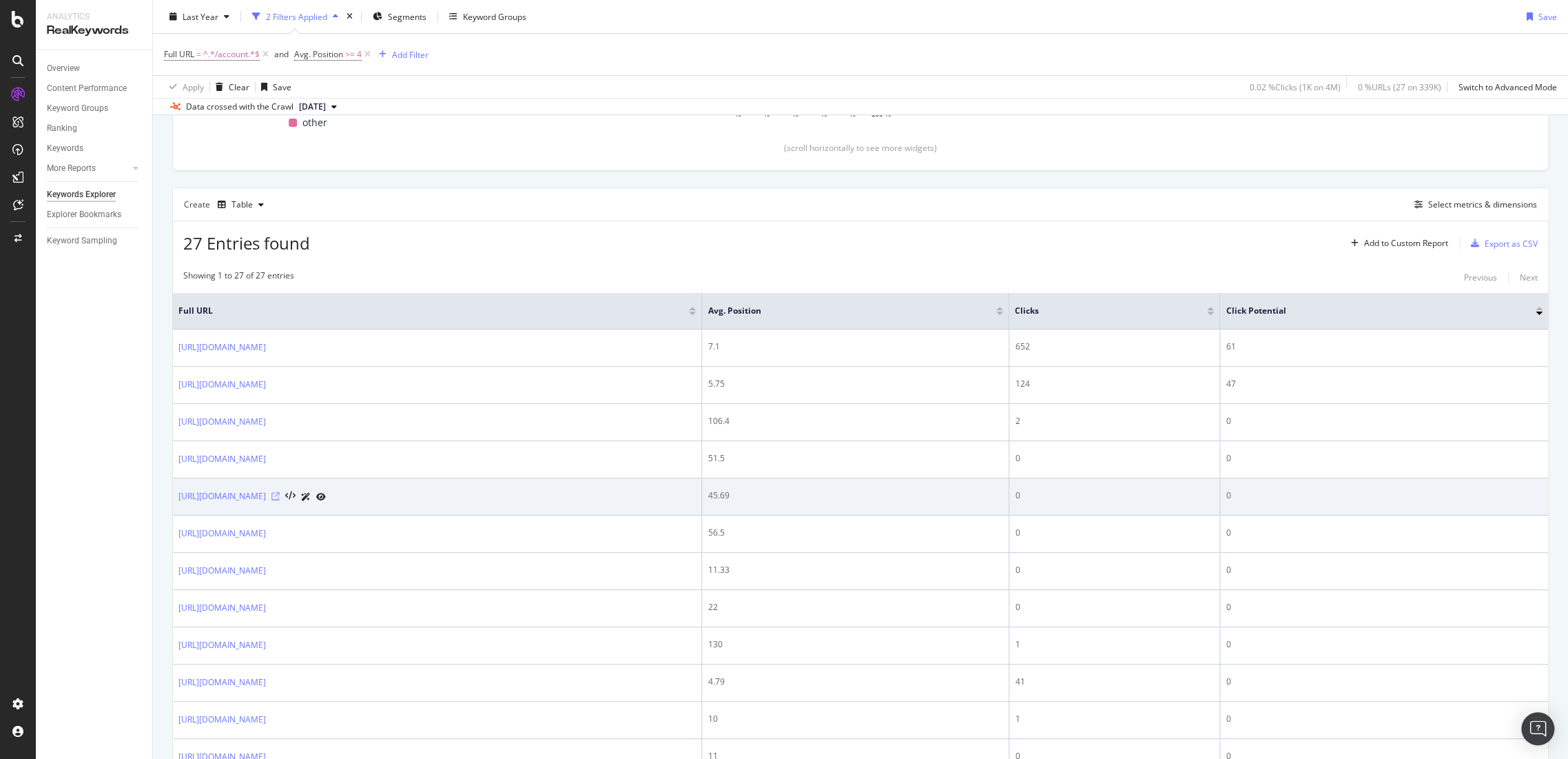
click at [280, 495] on icon at bounding box center [275, 496] width 8 height 8
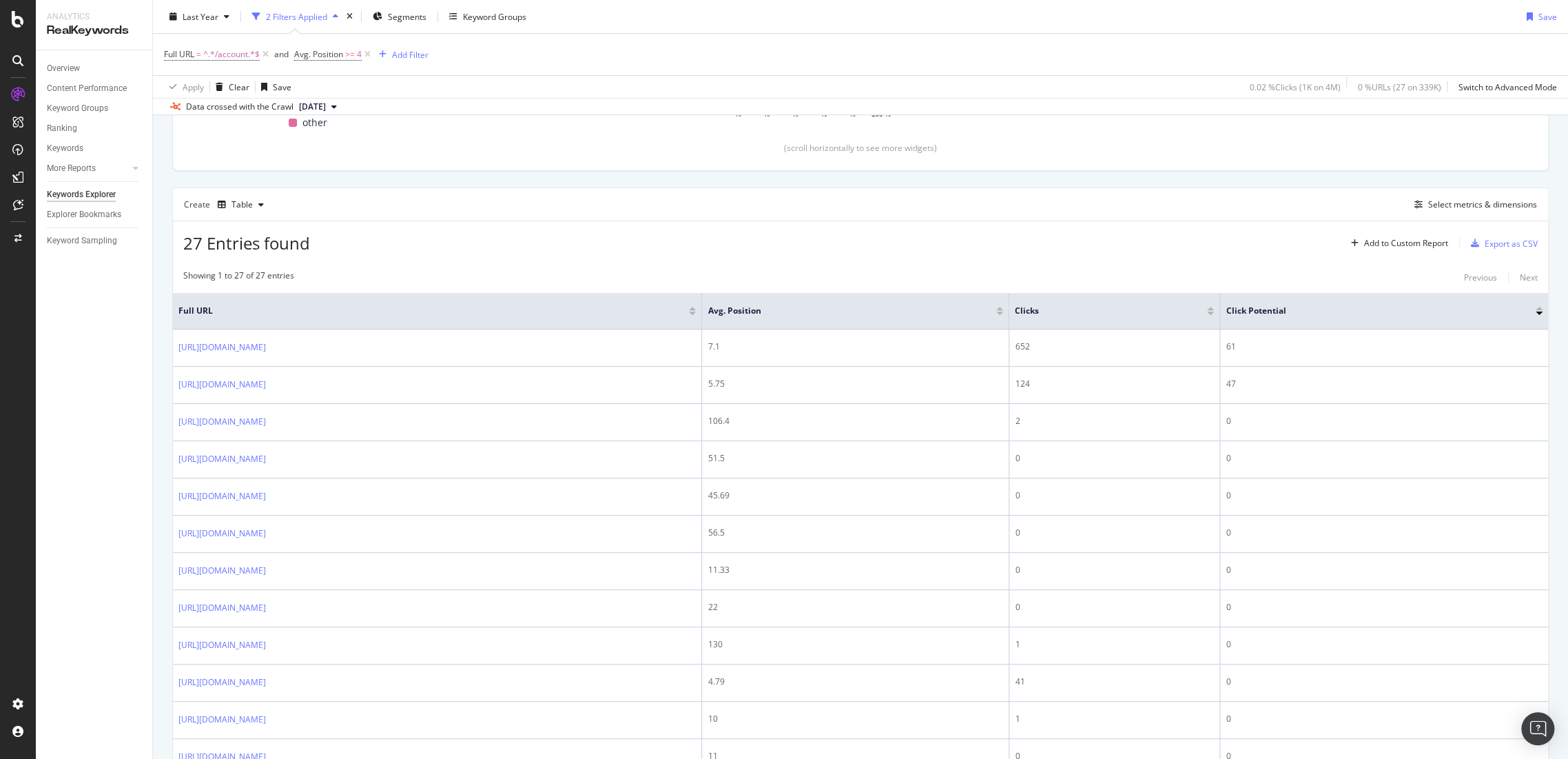
scroll to position [942, 0]
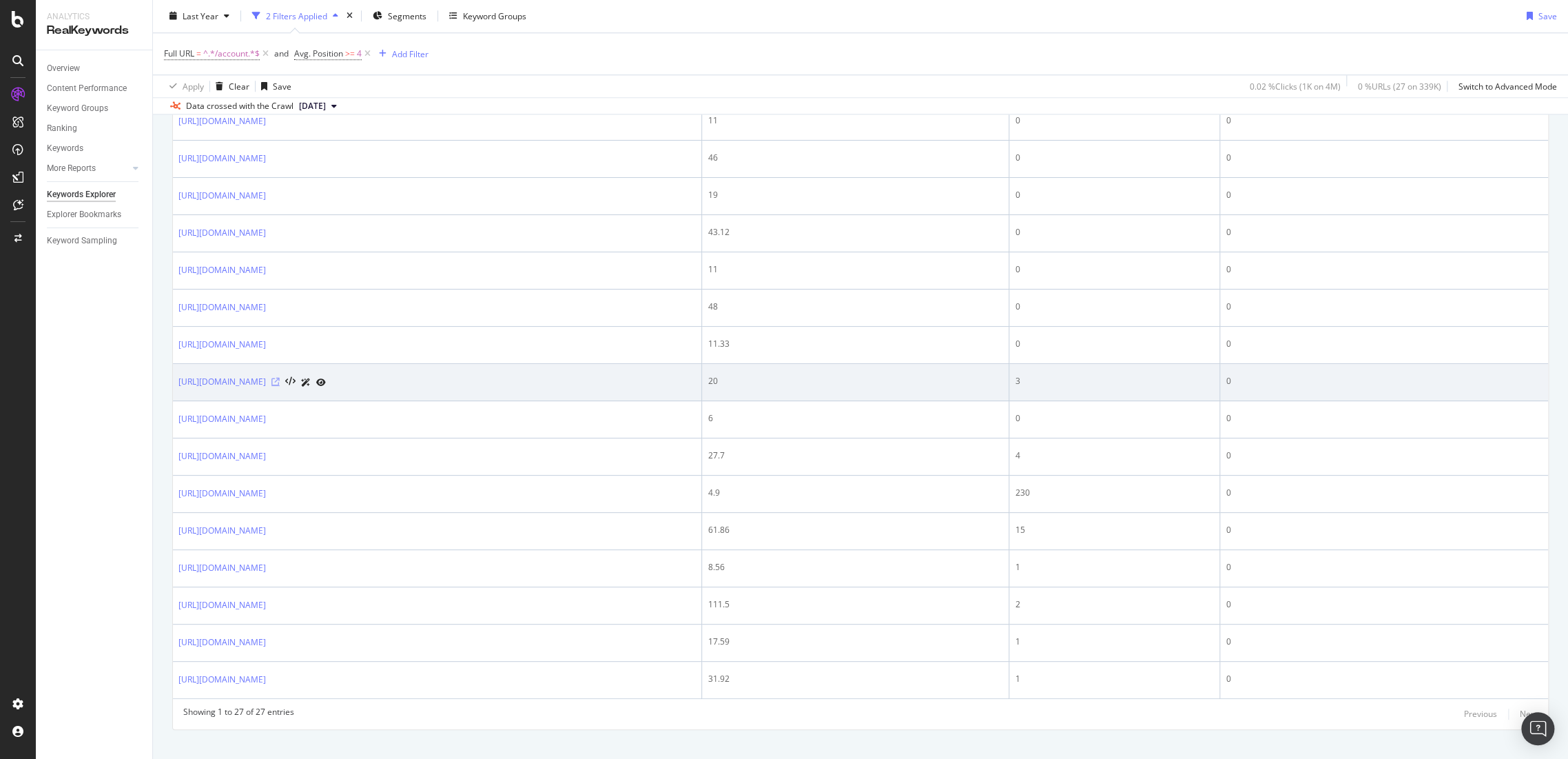
click at [280, 378] on icon at bounding box center [275, 381] width 8 height 8
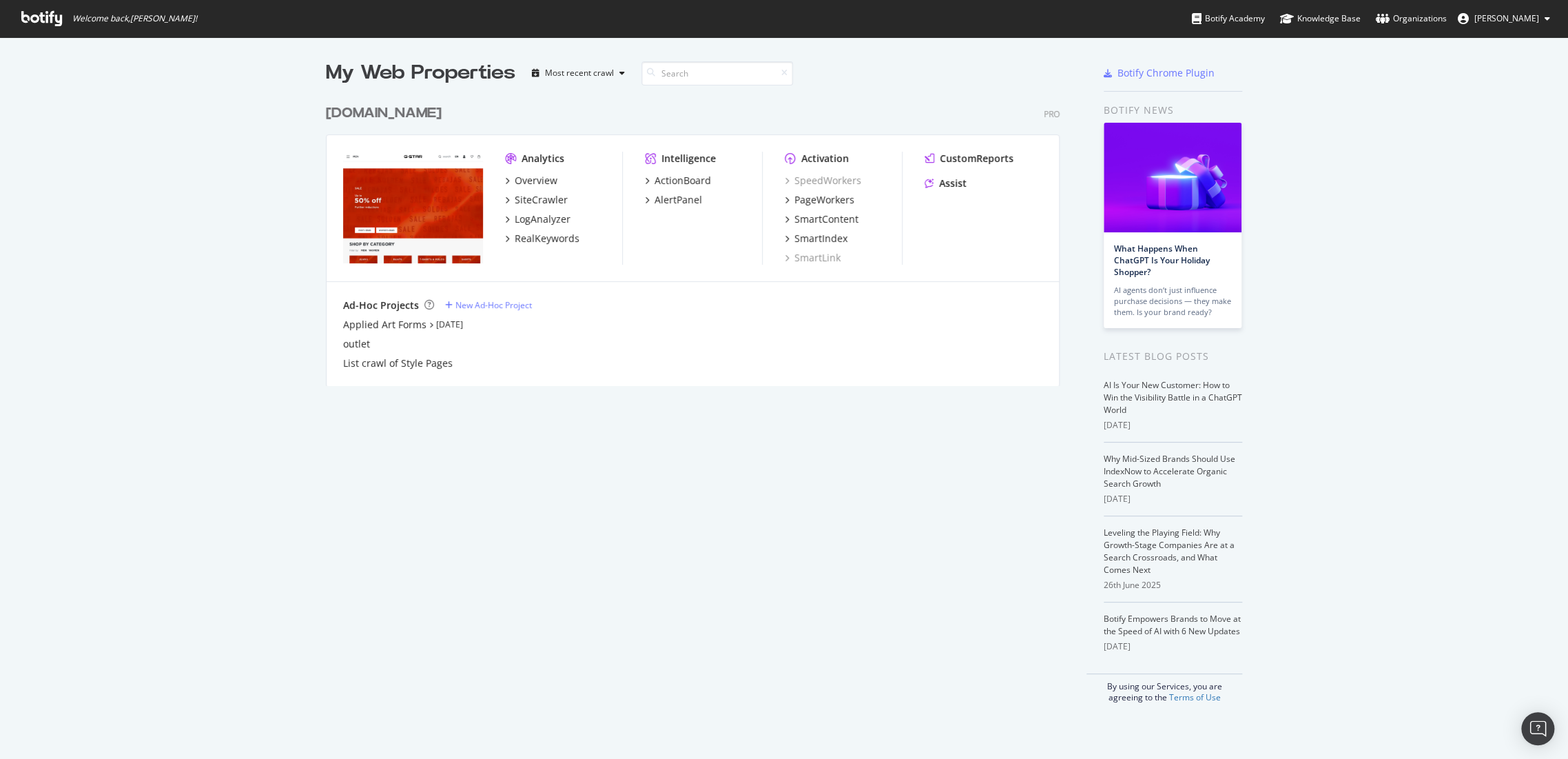
scroll to position [747, 1544]
